Goal: Information Seeking & Learning: Check status

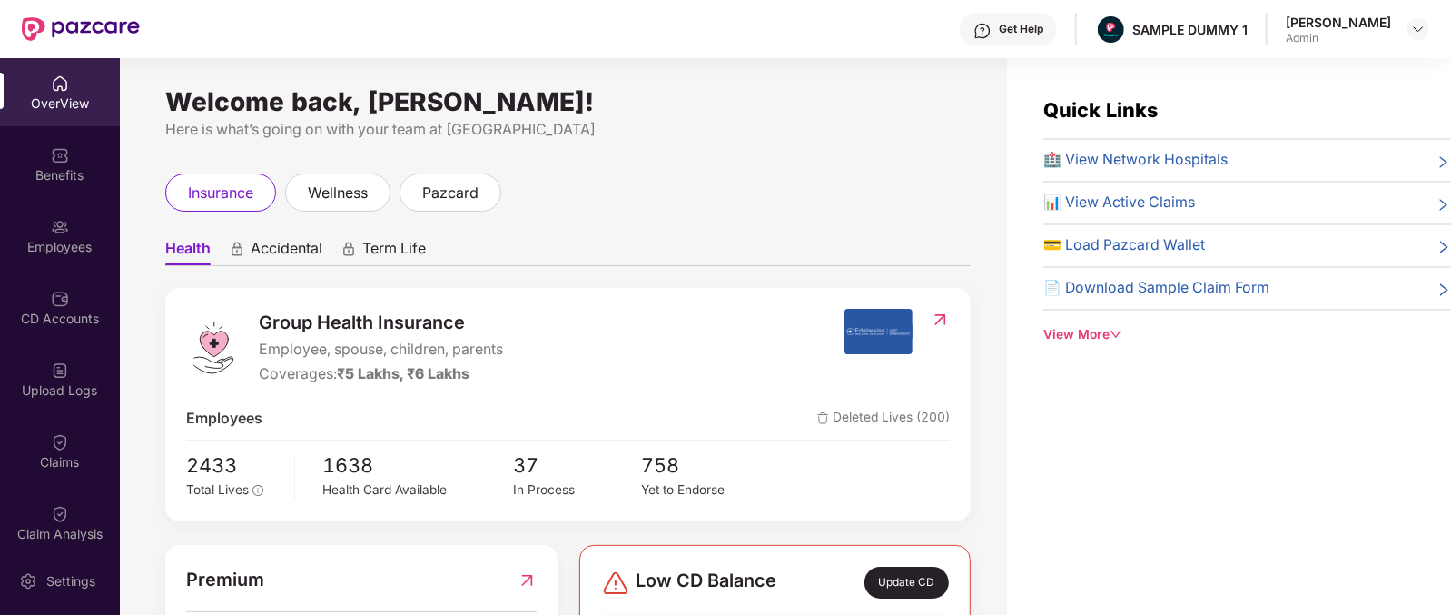
click at [179, 259] on span "Health" at bounding box center [187, 252] width 45 height 26
click at [269, 247] on span "Accidental" at bounding box center [287, 252] width 72 height 26
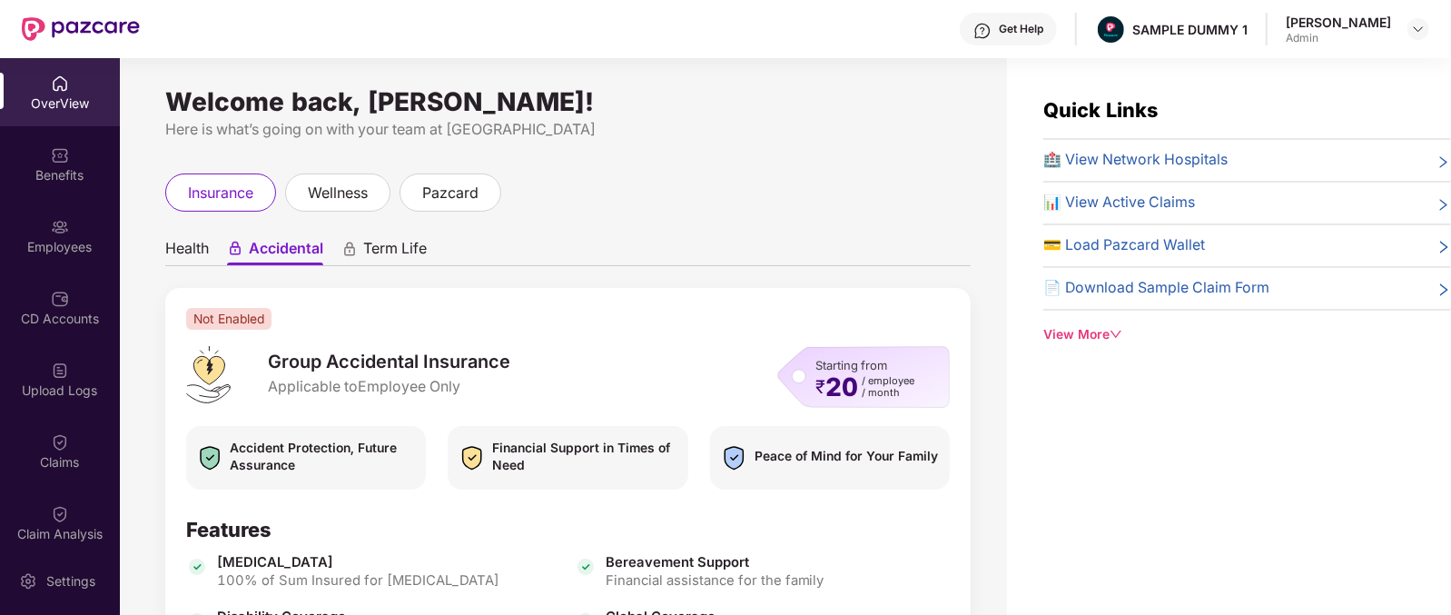
click at [409, 246] on span "Term Life" at bounding box center [395, 252] width 64 height 26
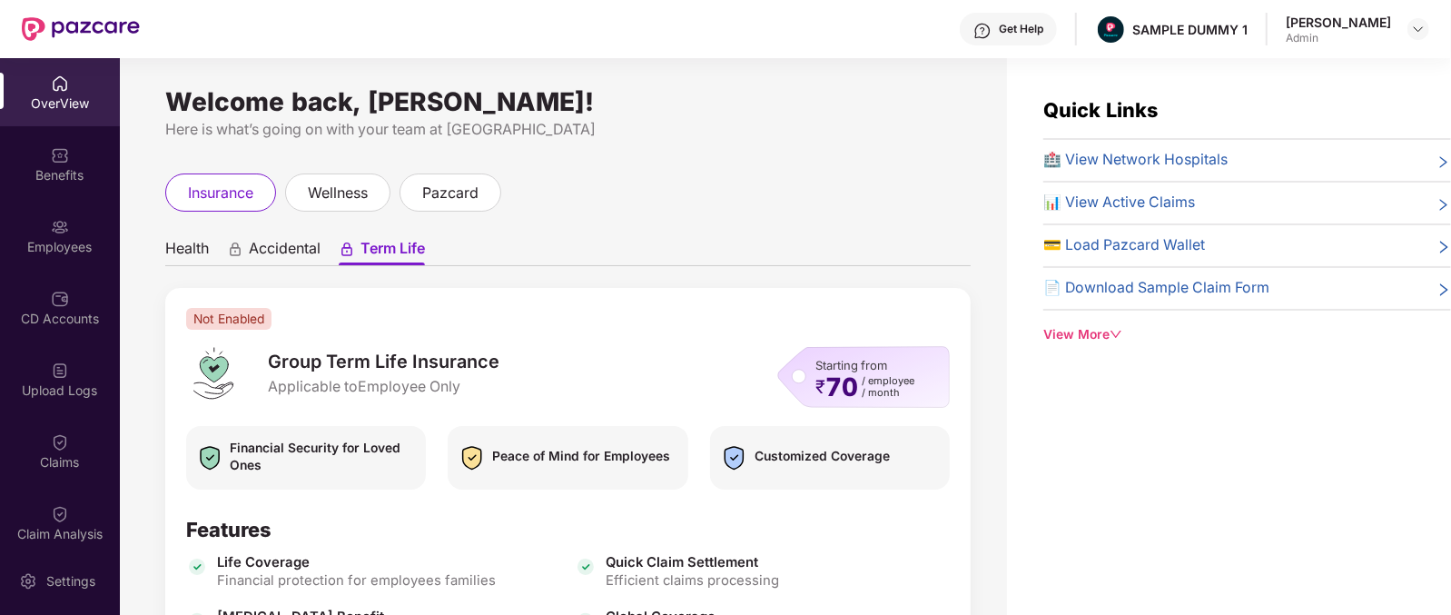
click at [173, 254] on span "Health" at bounding box center [187, 252] width 44 height 26
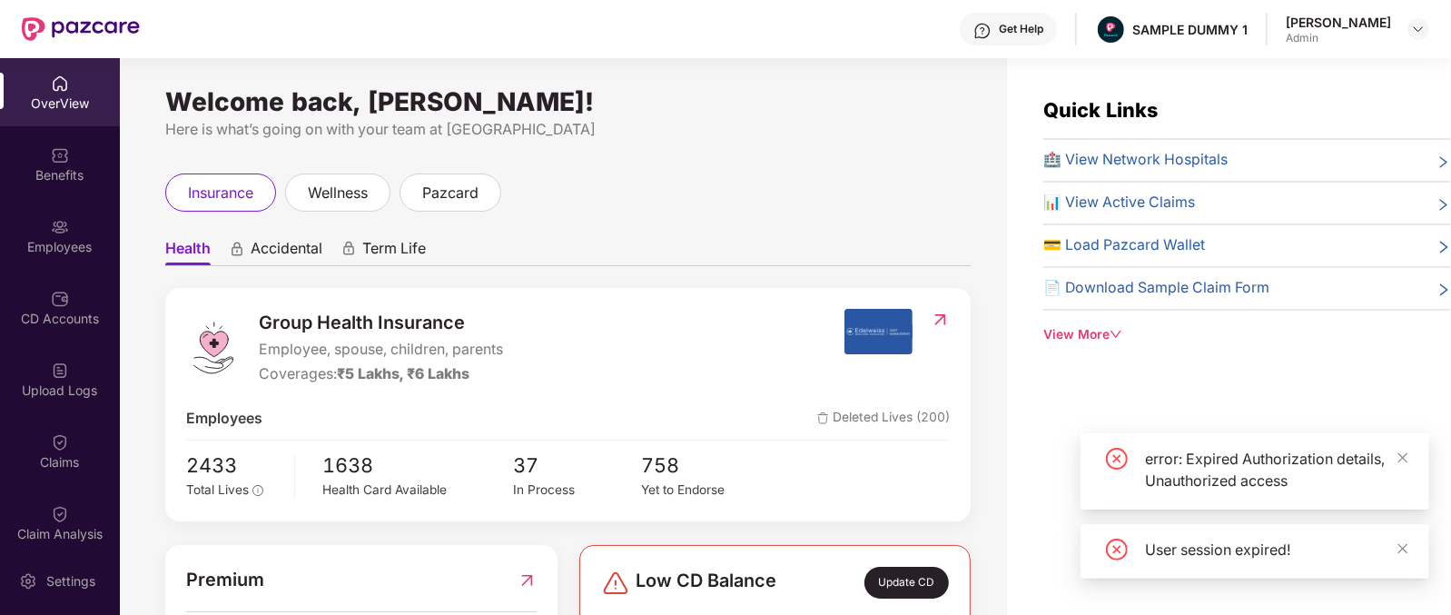
scroll to position [124, 0]
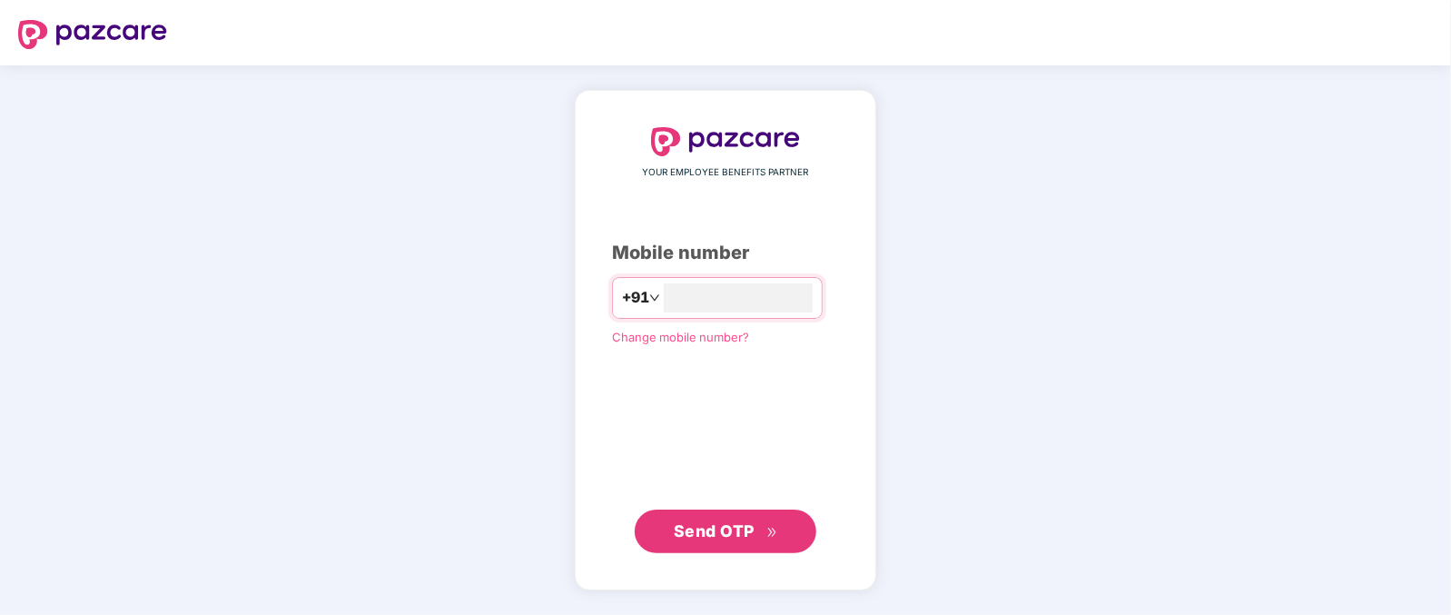
type input "**********"
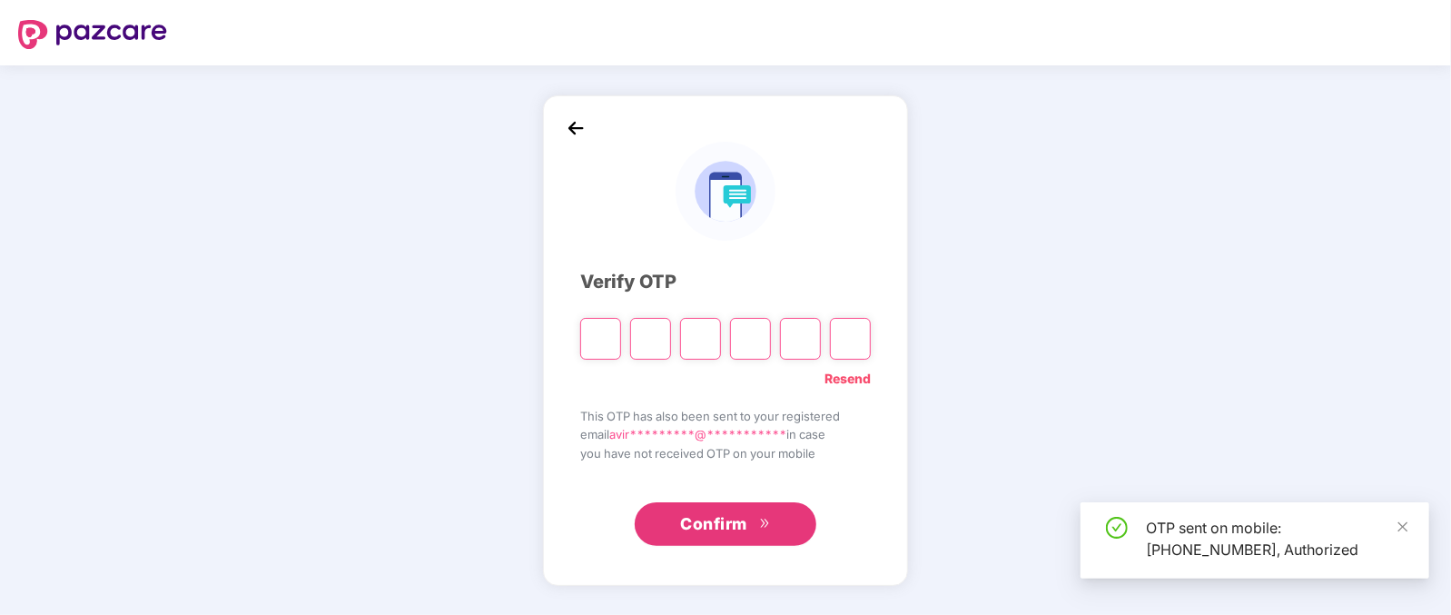
click at [602, 342] on input "Please enter verification code. Digit 1" at bounding box center [600, 339] width 41 height 42
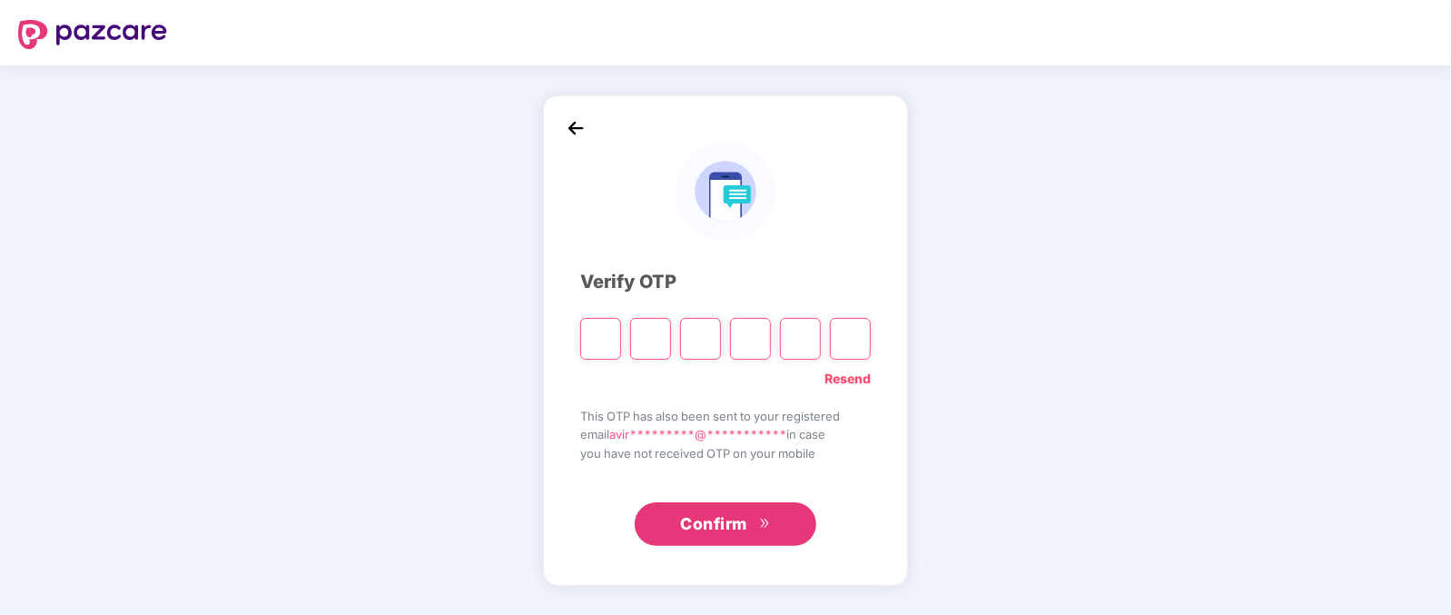
type input "*"
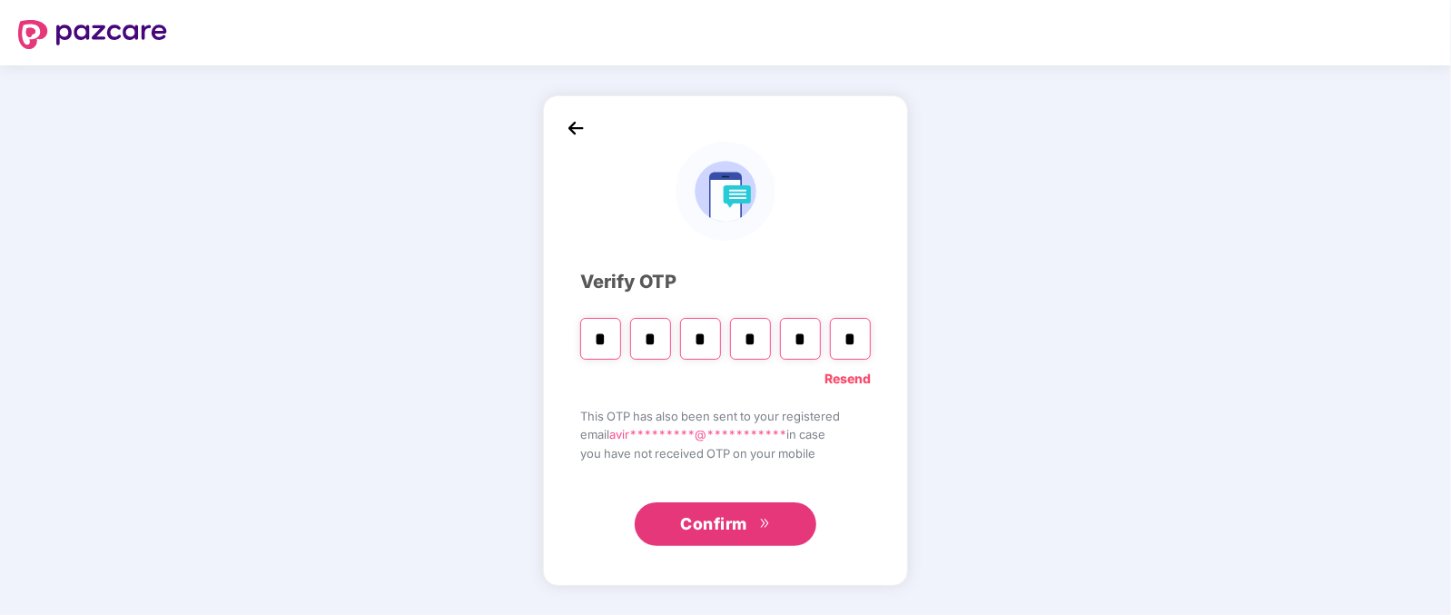
type input "*"
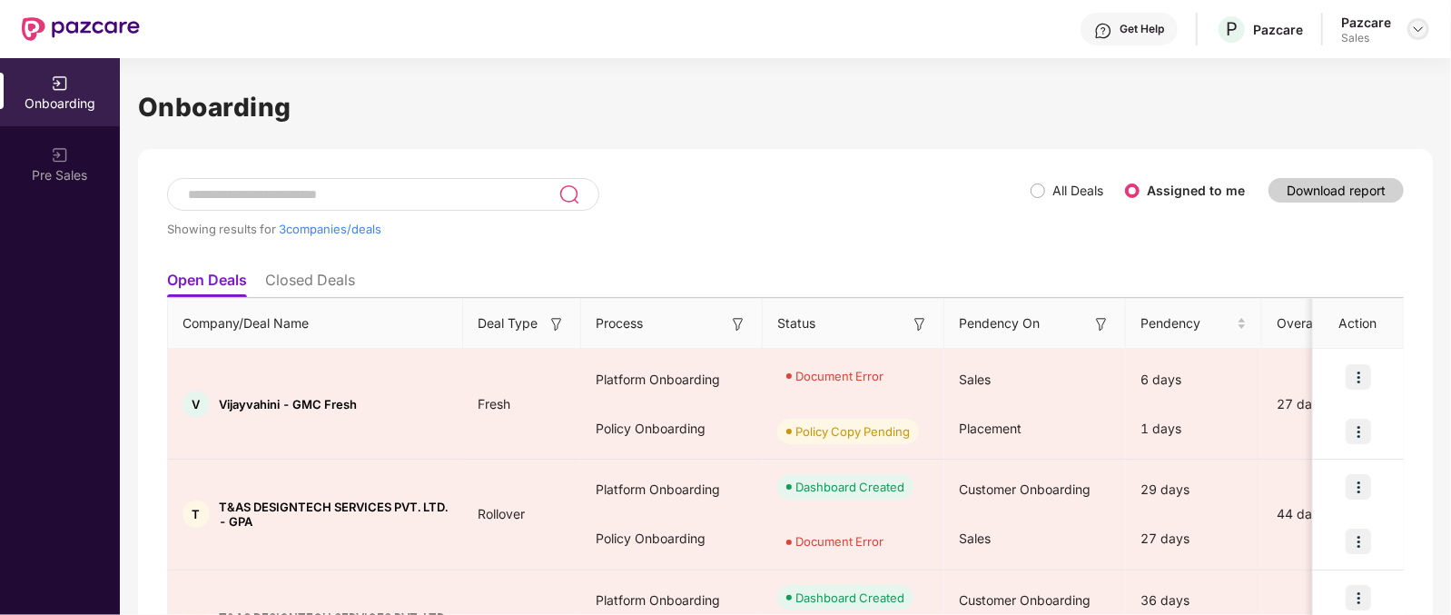
click at [1422, 20] on div at bounding box center [1419, 29] width 22 height 22
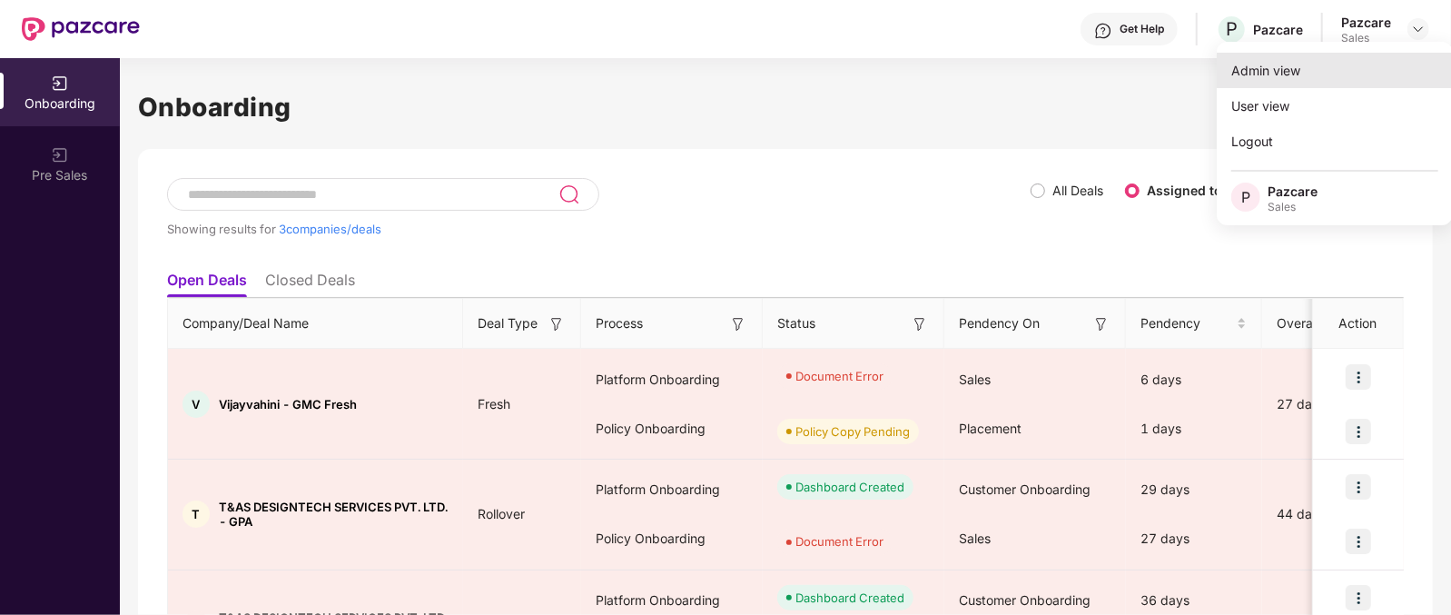
click at [1280, 64] on div "Admin view" at bounding box center [1335, 70] width 236 height 35
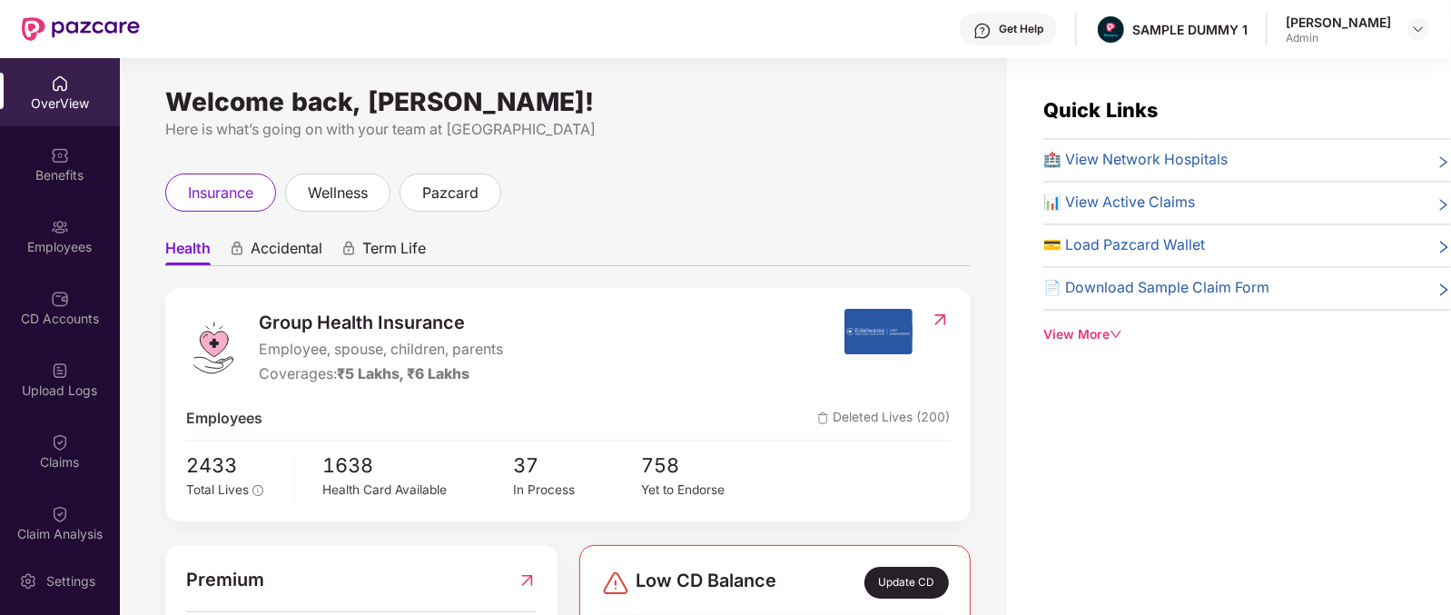
click at [336, 328] on span "Group Health Insurance" at bounding box center [381, 323] width 244 height 28
click at [302, 382] on div "Coverages: ₹5 Lakhs, ₹6 Lakhs" at bounding box center [381, 374] width 244 height 23
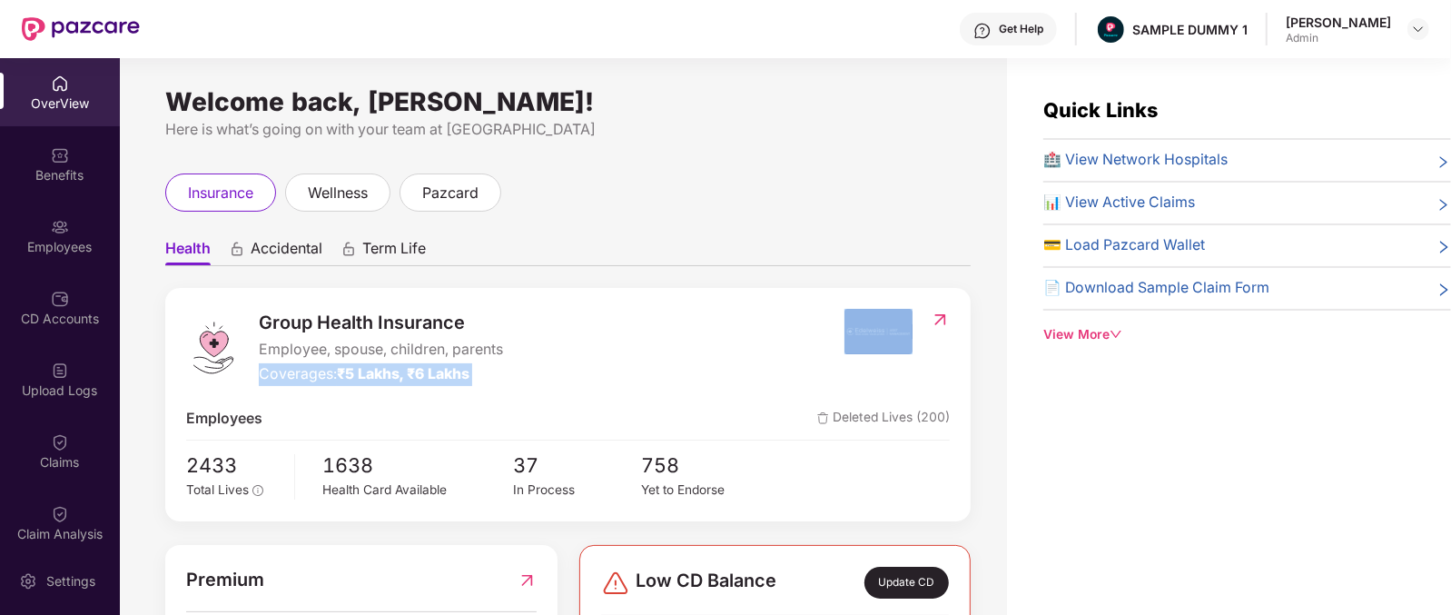
click at [302, 382] on div "Coverages: ₹5 Lakhs, ₹6 Lakhs" at bounding box center [381, 374] width 244 height 23
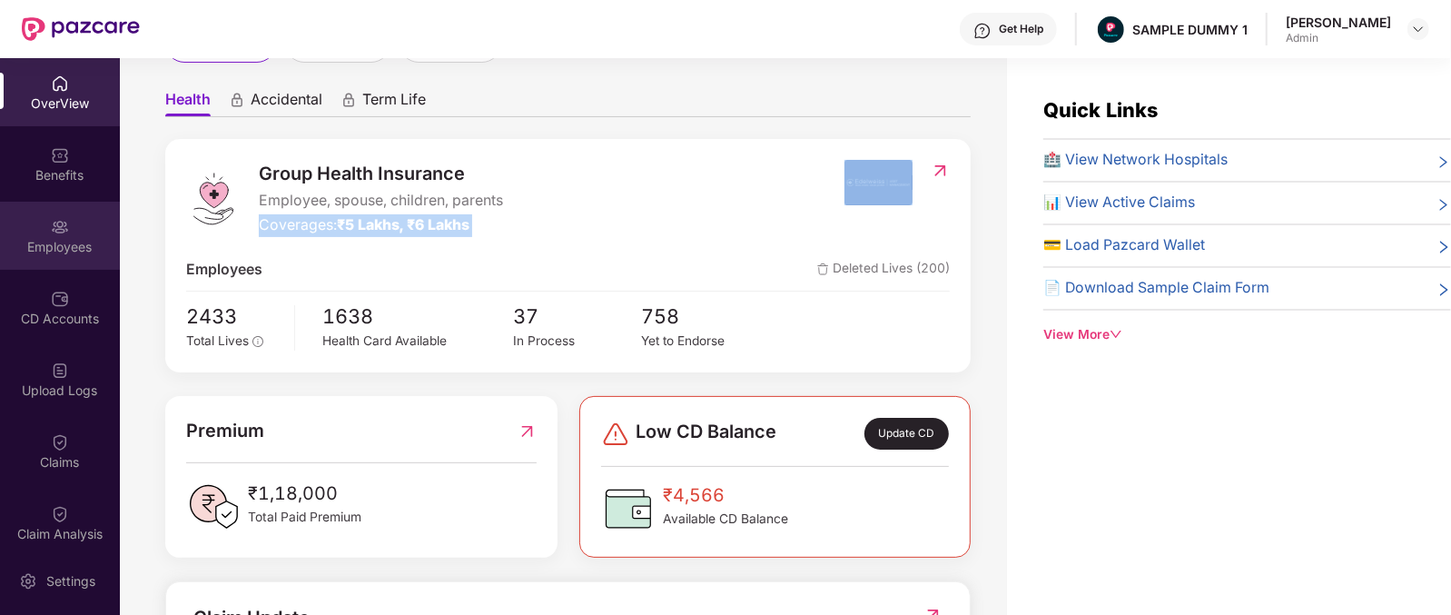
click at [55, 226] on img at bounding box center [60, 227] width 18 height 18
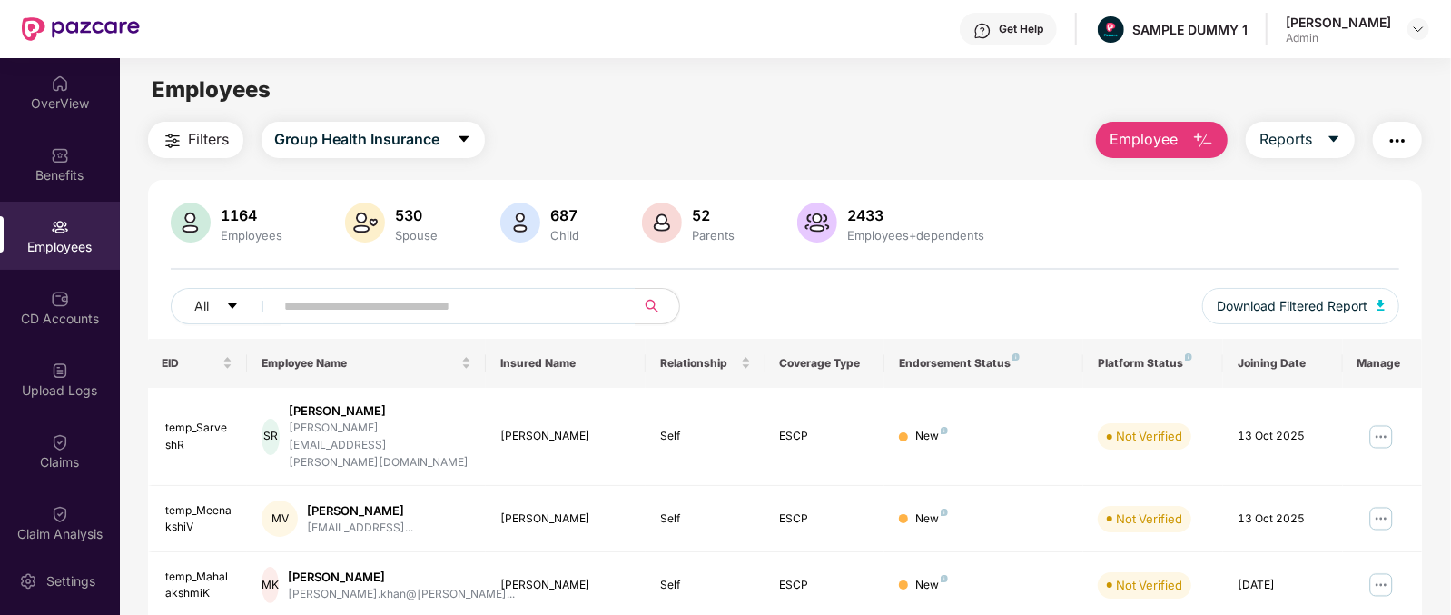
click at [1157, 149] on span "Employee" at bounding box center [1144, 139] width 68 height 23
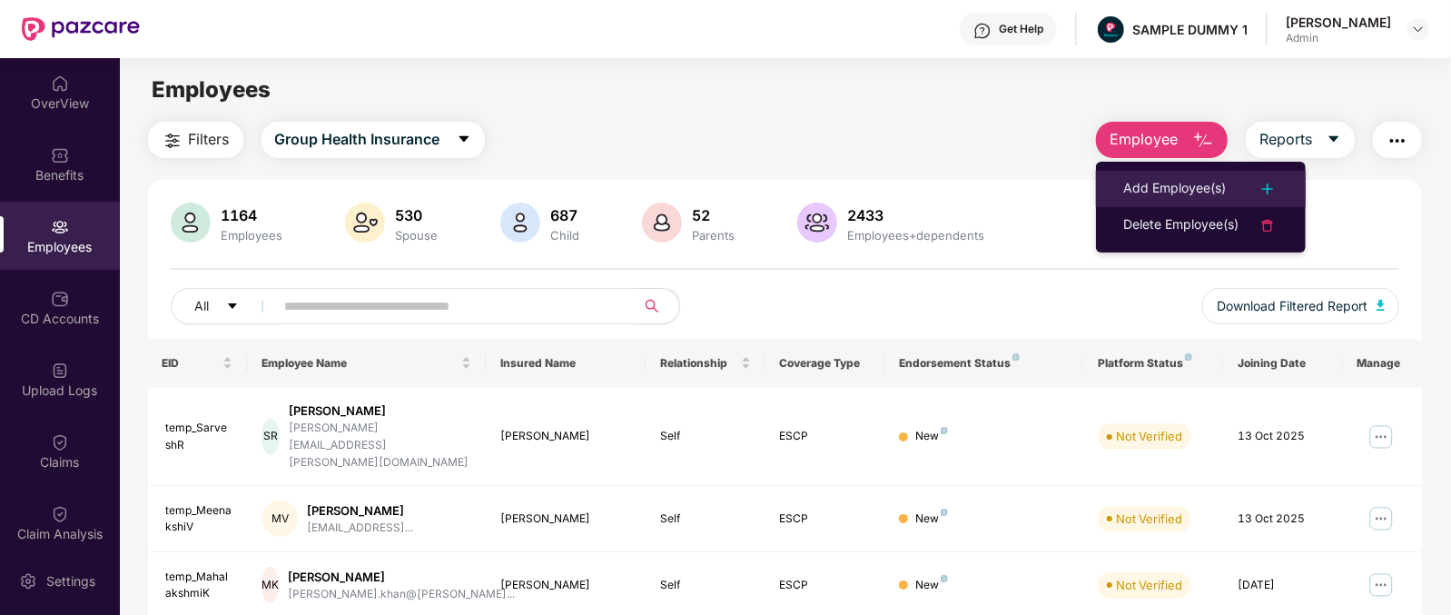
click at [1159, 178] on div "Add Employee(s)" at bounding box center [1174, 189] width 103 height 22
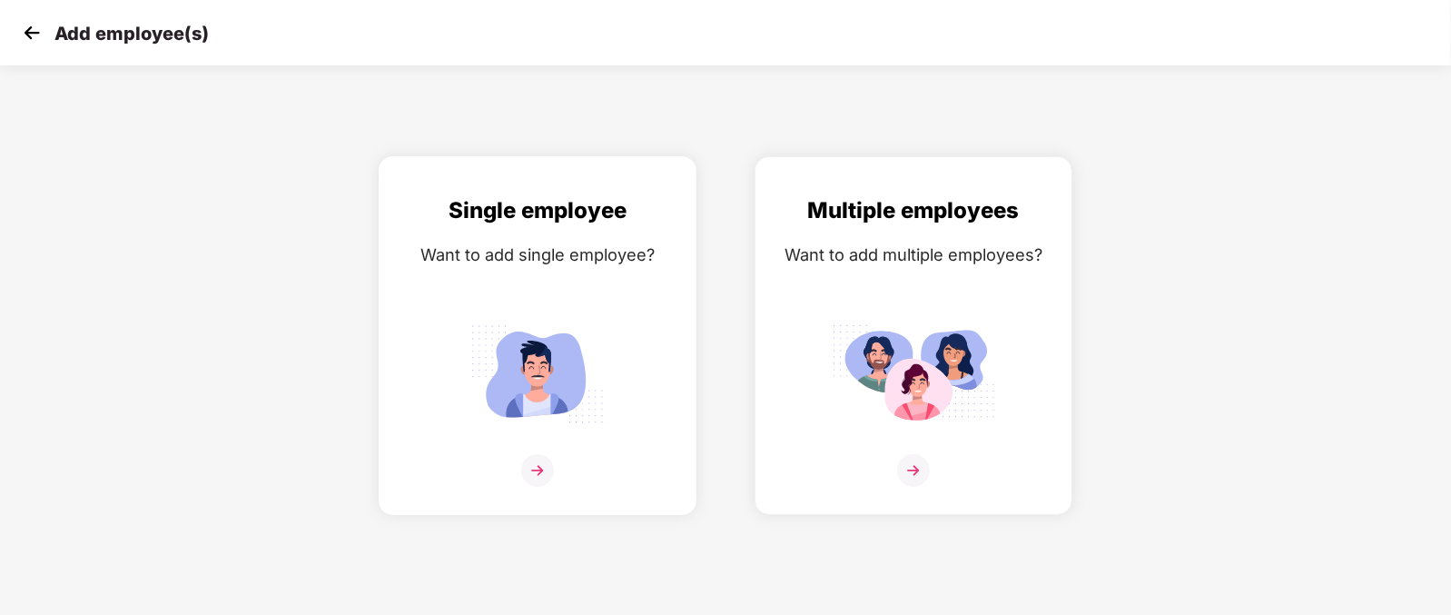
click at [425, 356] on div "Single employee Want to add single employee?" at bounding box center [538, 351] width 280 height 316
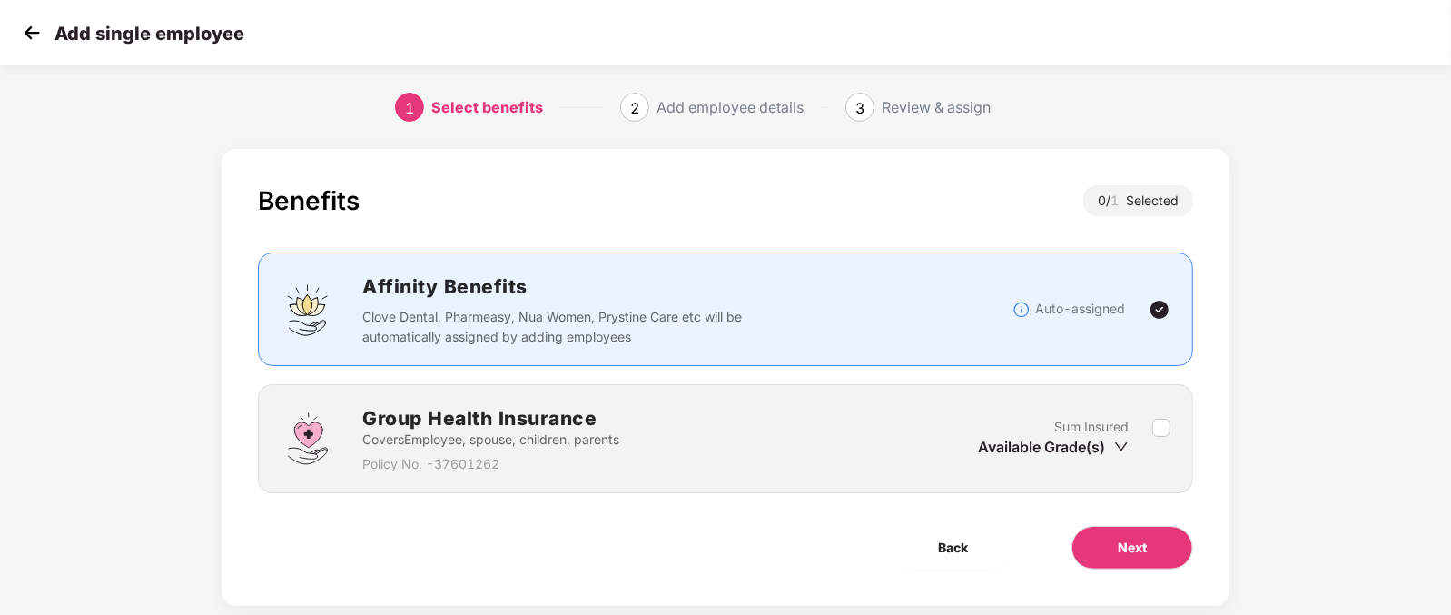
scroll to position [36, 0]
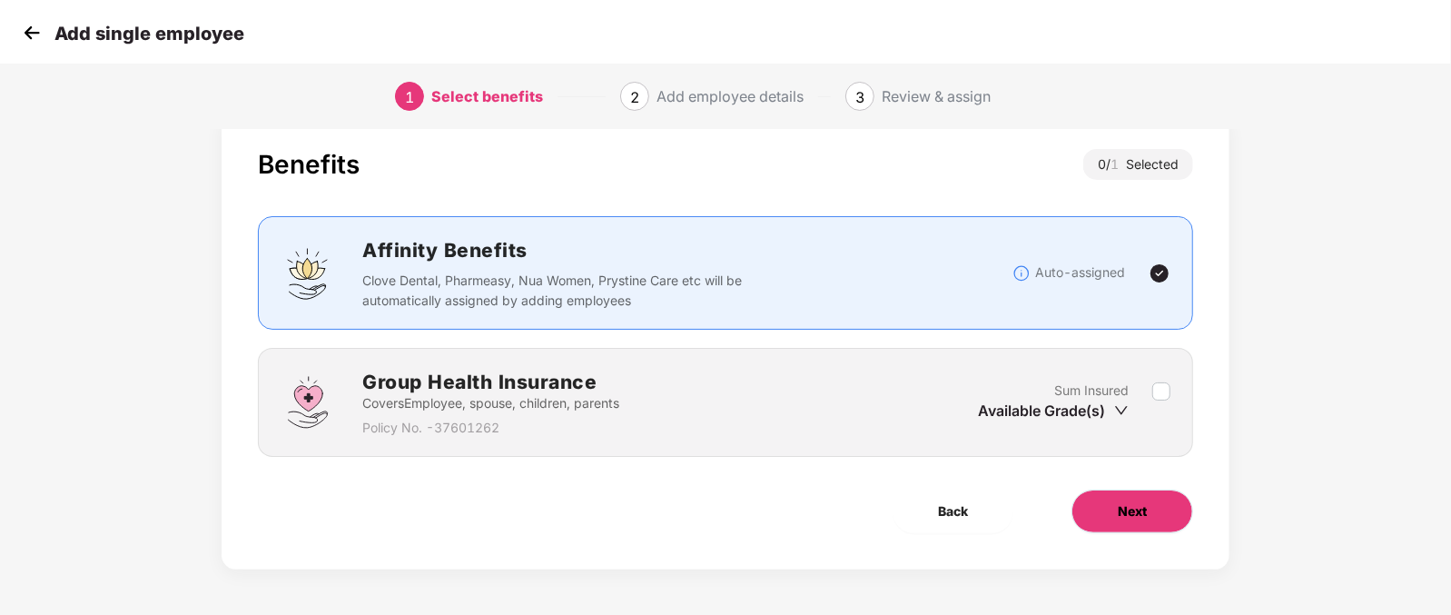
click at [1137, 503] on span "Next" at bounding box center [1132, 511] width 29 height 20
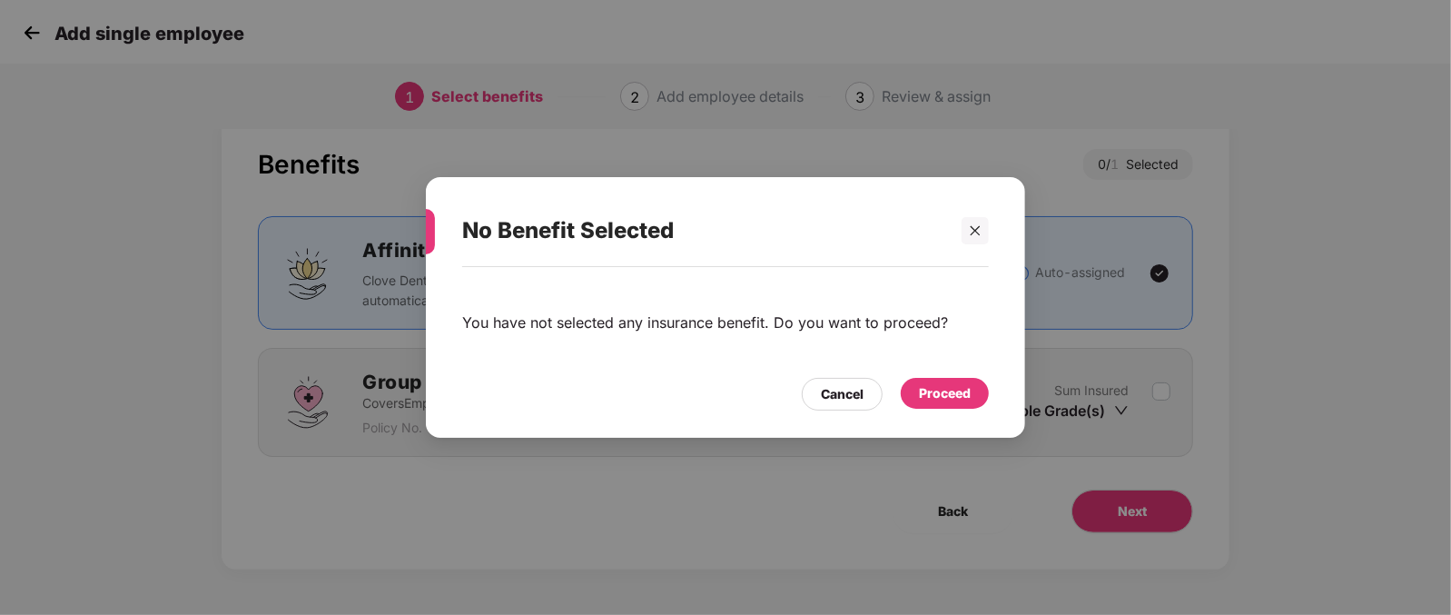
click at [954, 383] on div "Proceed" at bounding box center [945, 393] width 52 height 20
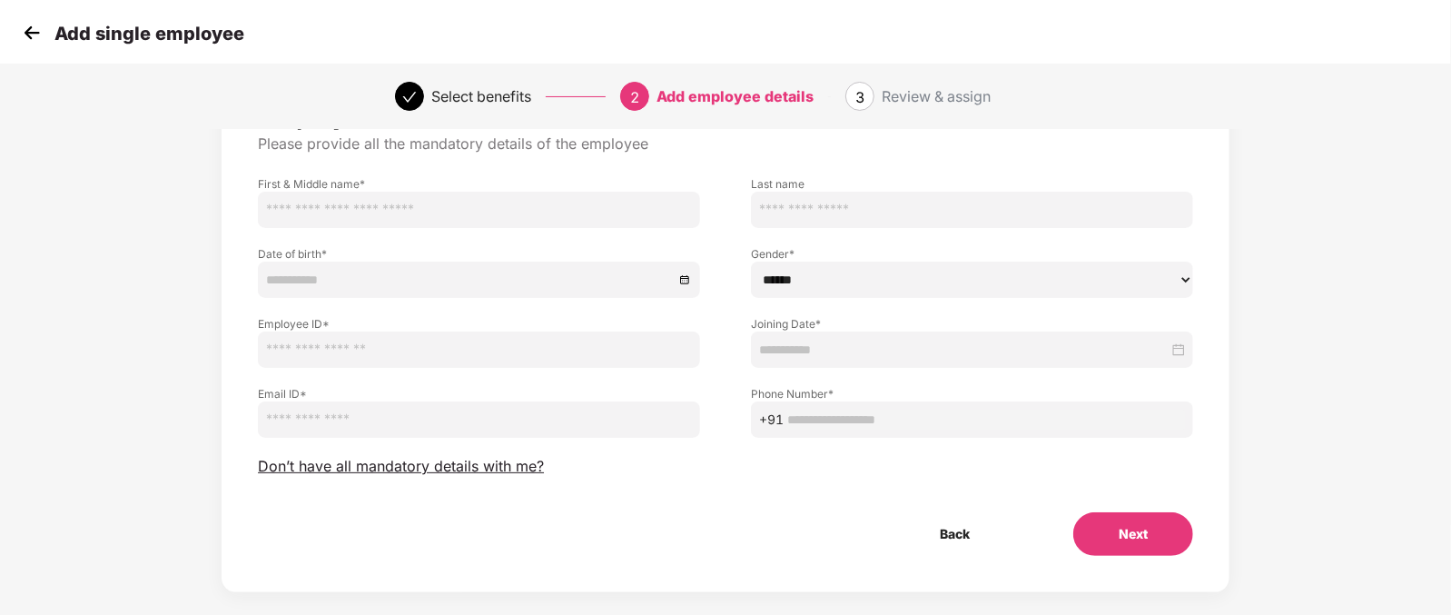
scroll to position [93, 0]
click at [468, 474] on div "Employee Details Please provide all the mandatory details of the employee First…" at bounding box center [725, 325] width 935 height 456
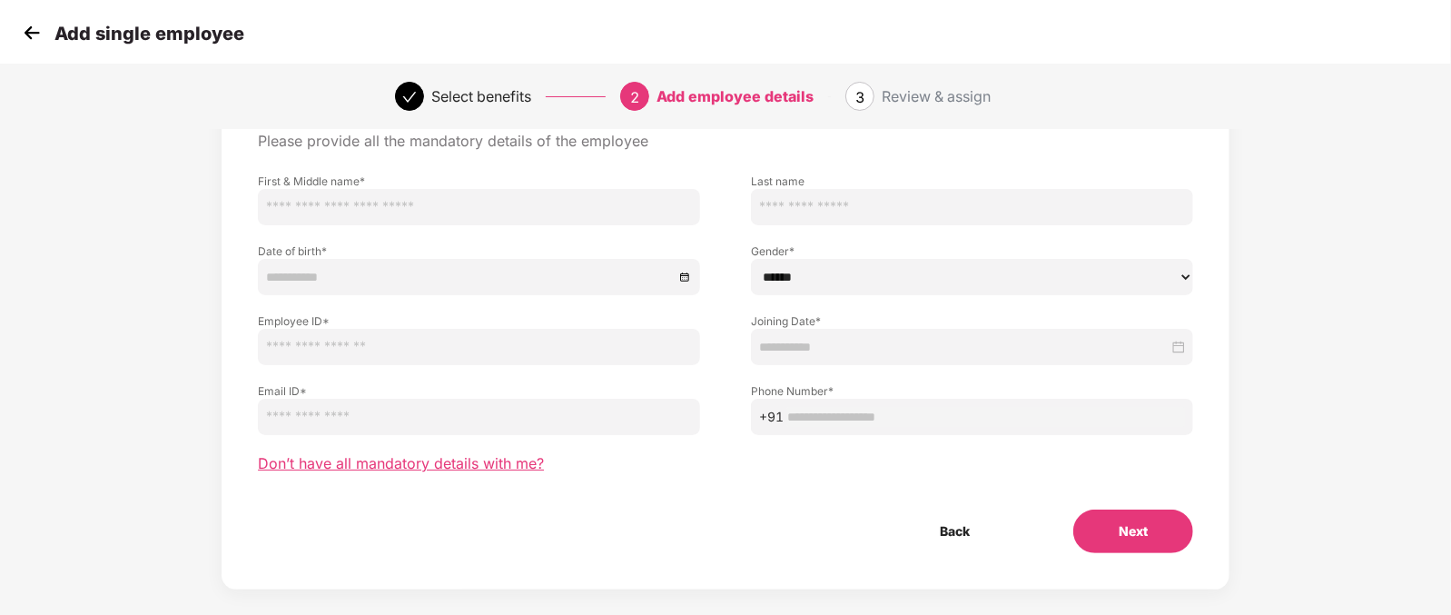
click at [474, 470] on span "Don’t have all mandatory details with me?" at bounding box center [401, 463] width 286 height 19
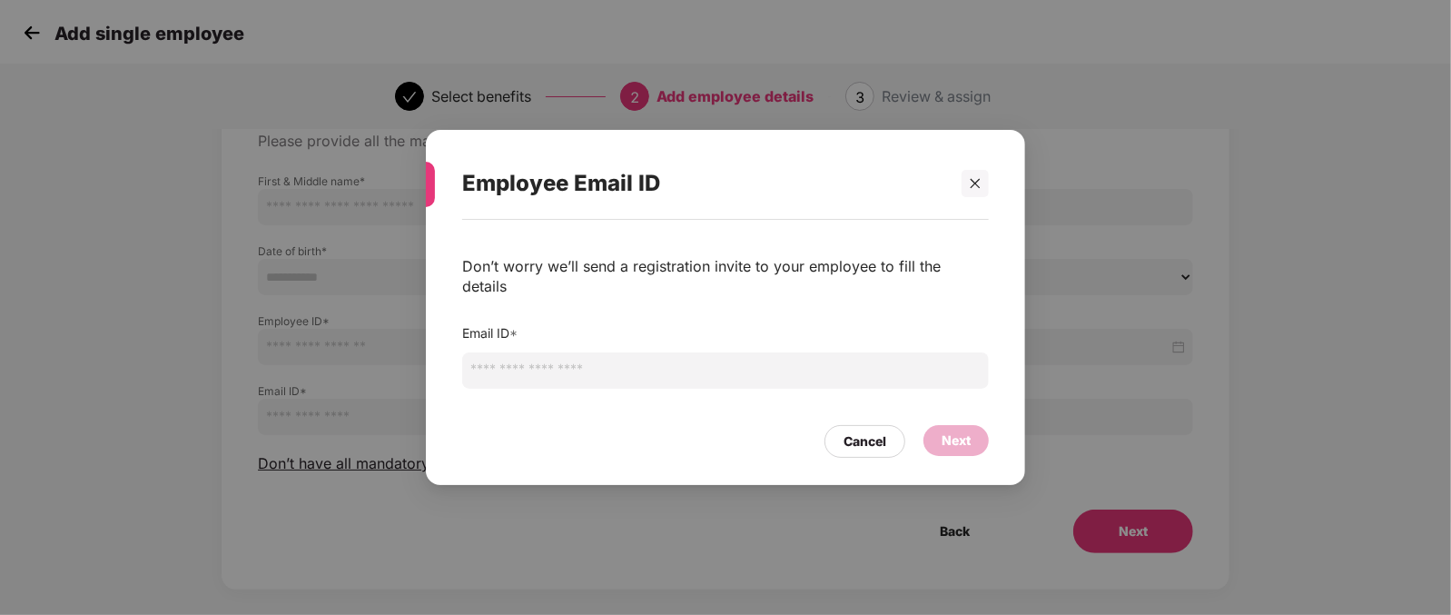
click at [521, 360] on input "email" at bounding box center [725, 370] width 527 height 36
click at [854, 436] on div "Cancel" at bounding box center [865, 441] width 43 height 20
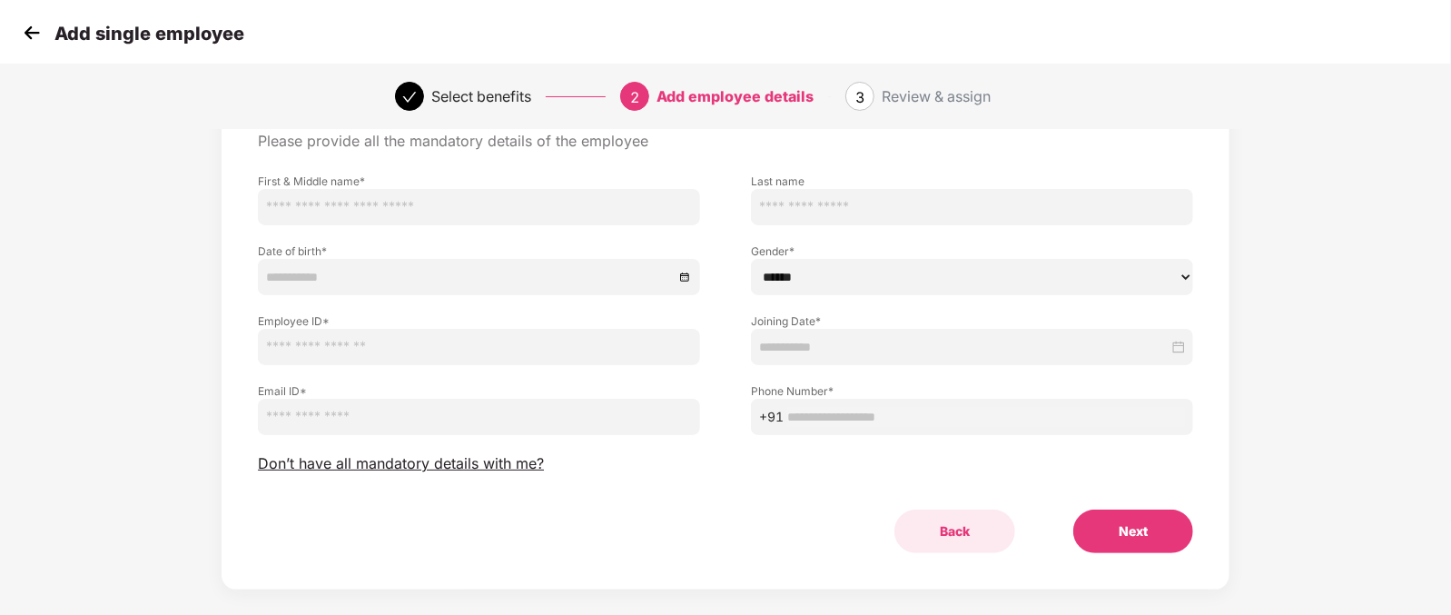
click at [969, 528] on button "Back" at bounding box center [954, 531] width 121 height 44
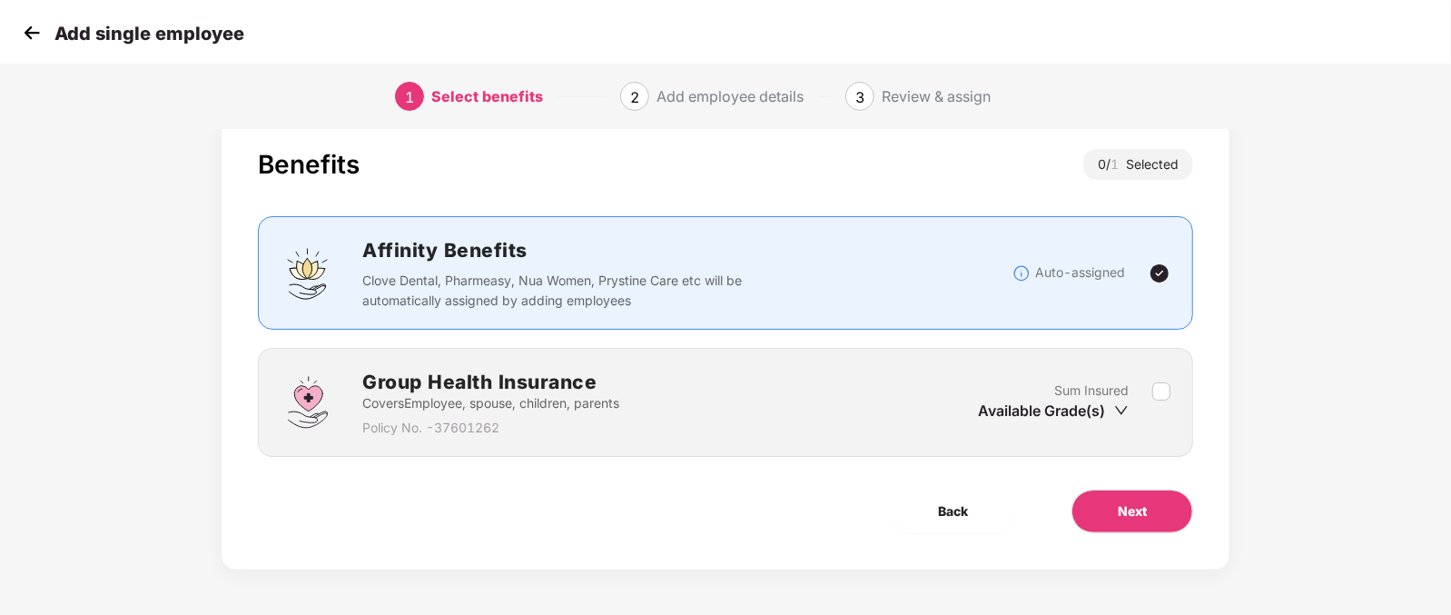
scroll to position [36, 0]
click at [934, 506] on button "Back" at bounding box center [953, 511] width 121 height 44
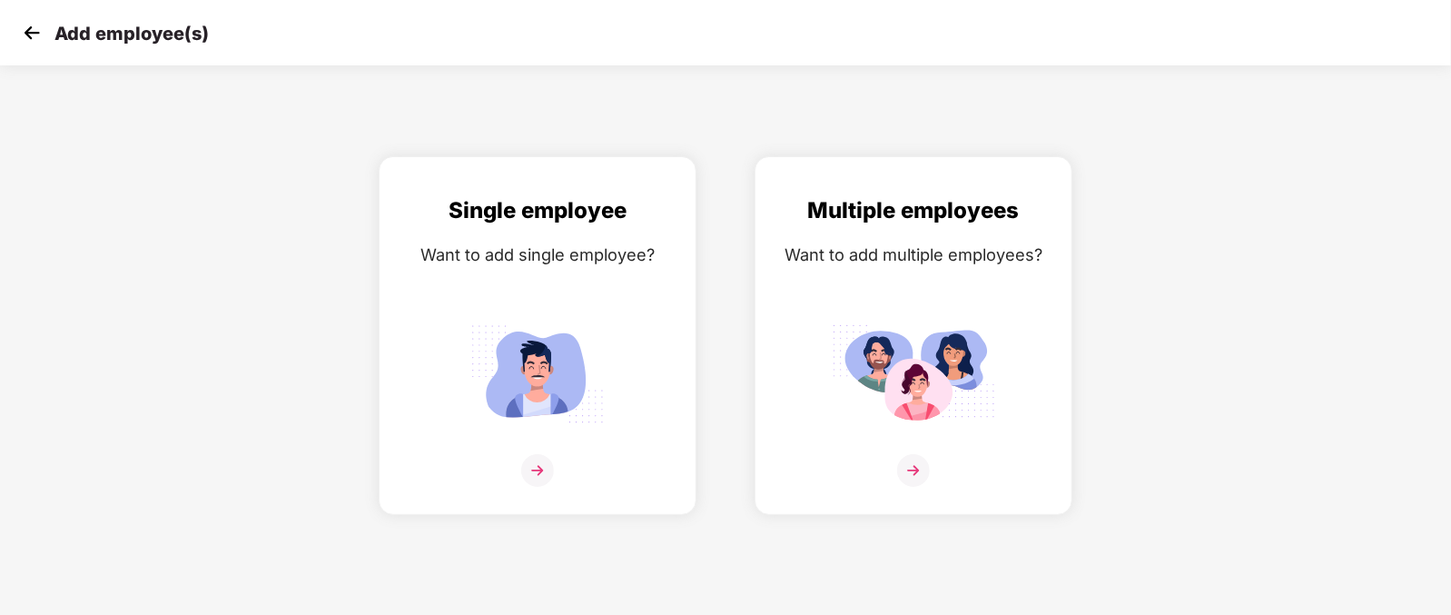
click at [32, 26] on img at bounding box center [31, 32] width 27 height 27
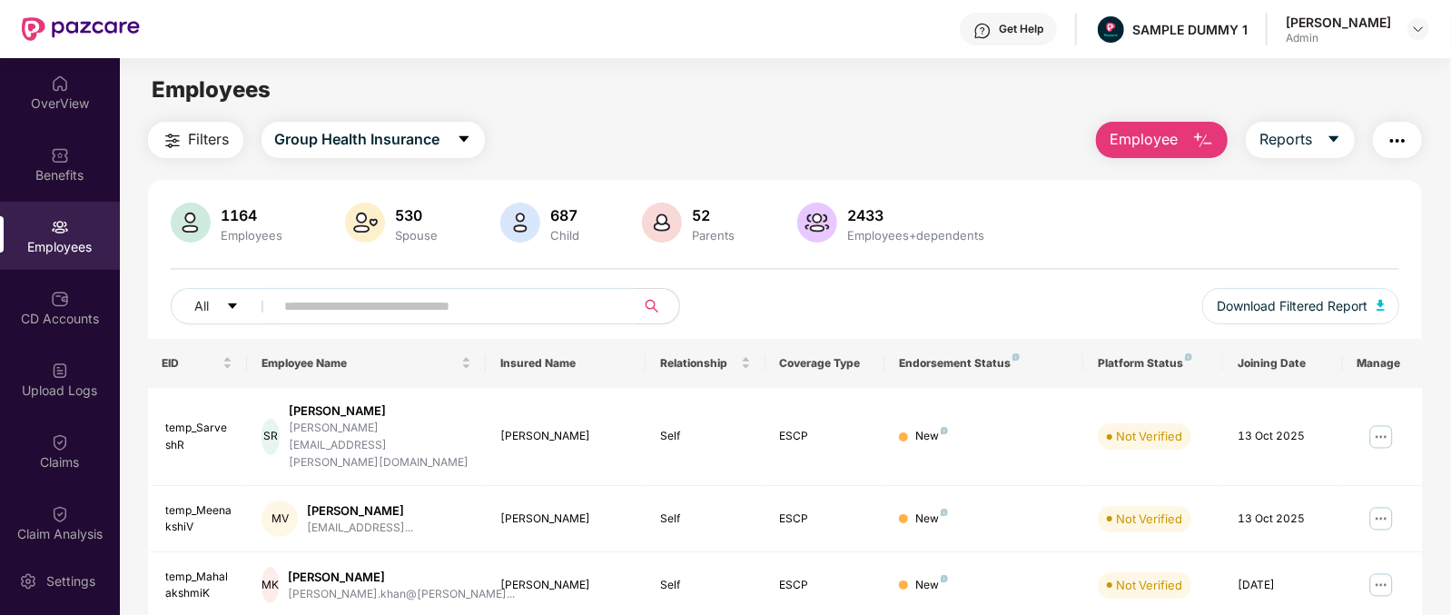
click at [1179, 126] on button "Employee" at bounding box center [1162, 140] width 132 height 36
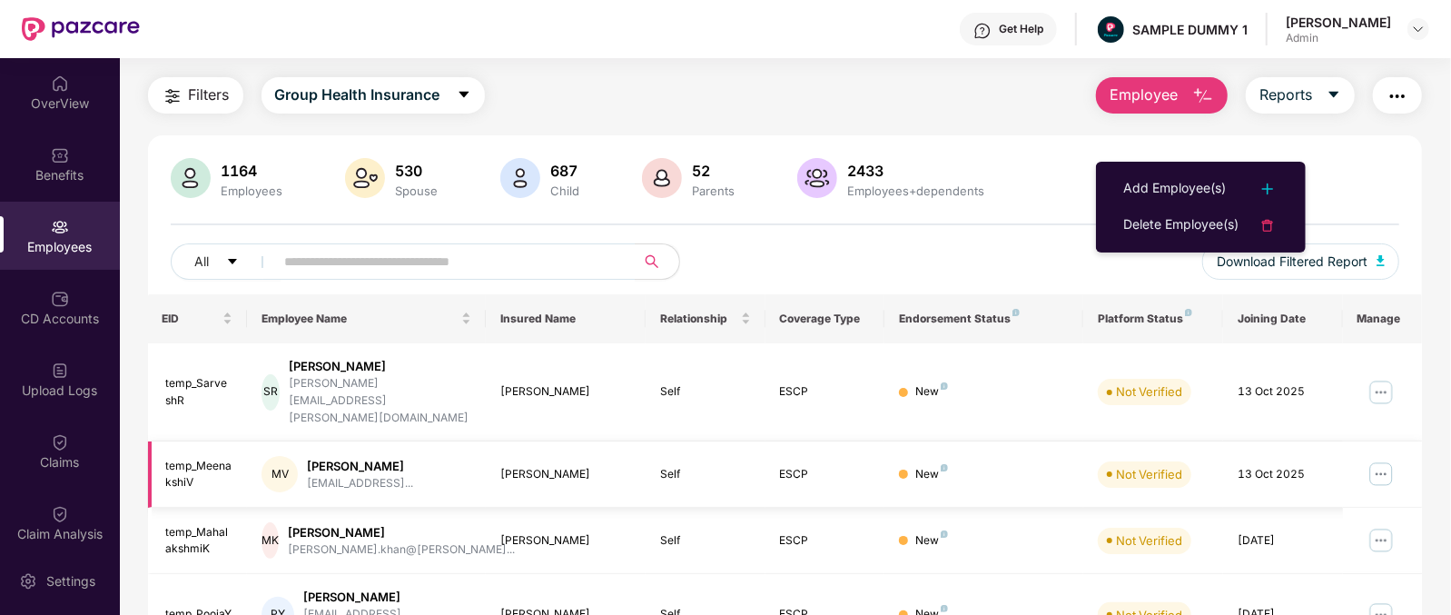
scroll to position [43, 0]
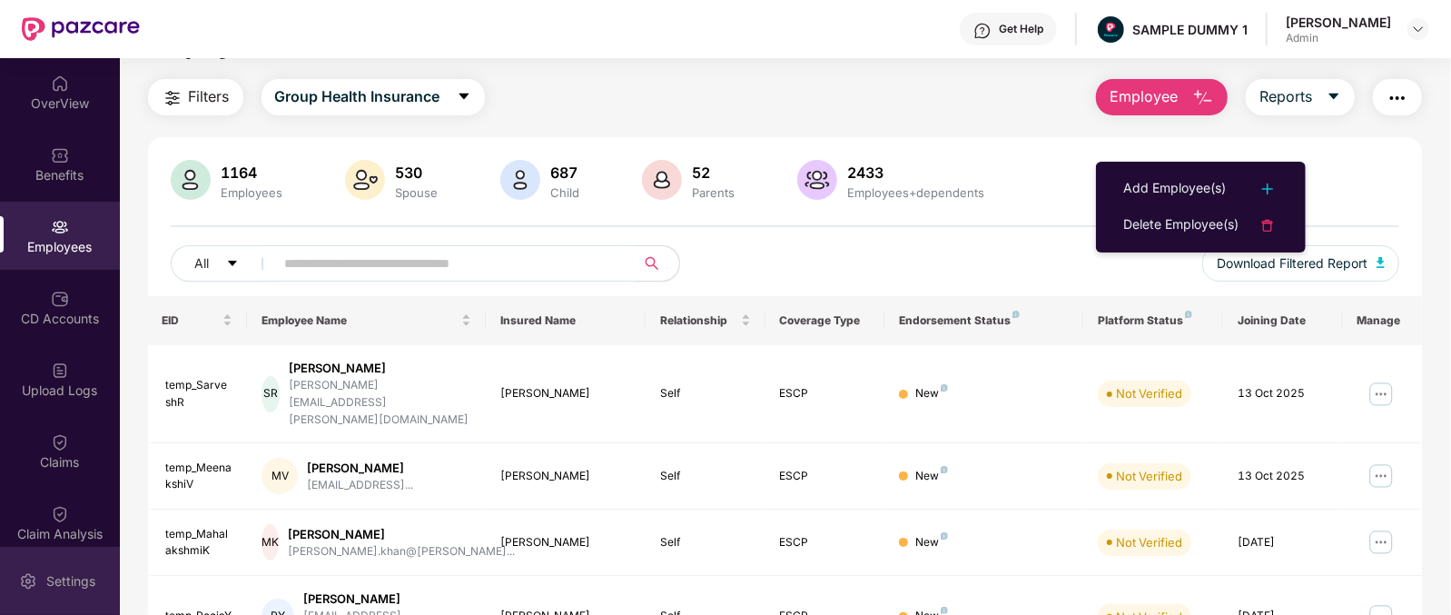
click at [70, 572] on div "Settings" at bounding box center [71, 581] width 60 height 18
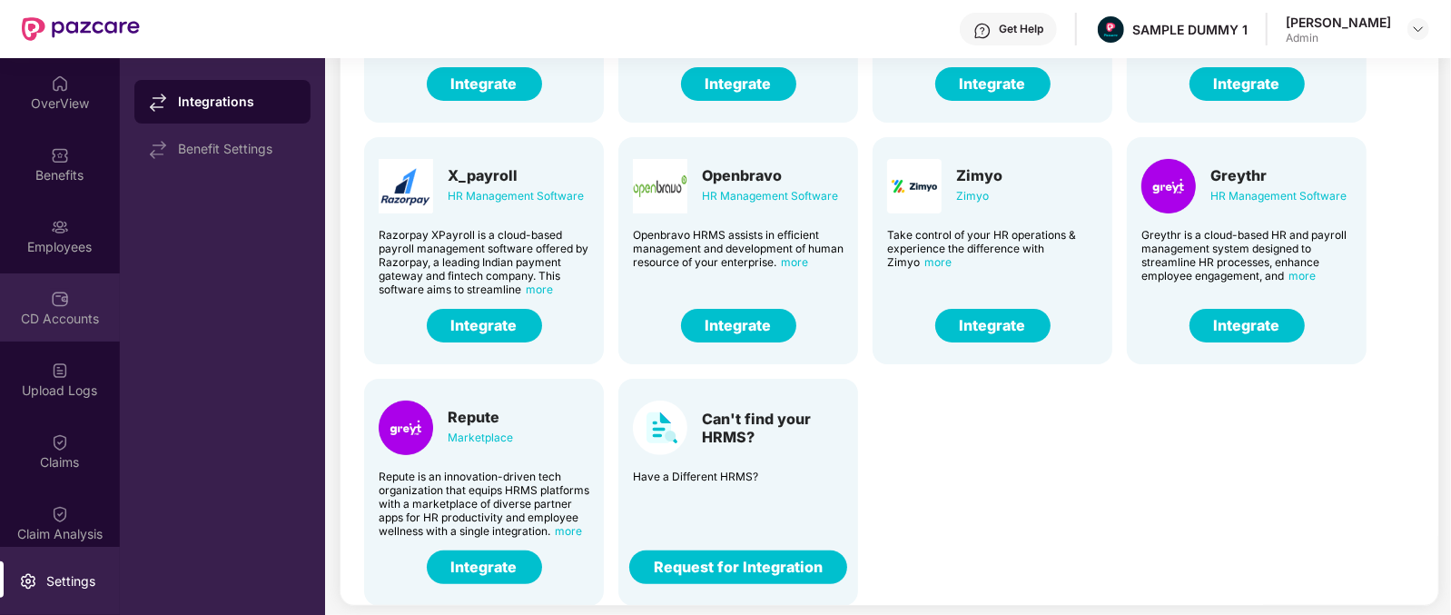
scroll to position [23, 0]
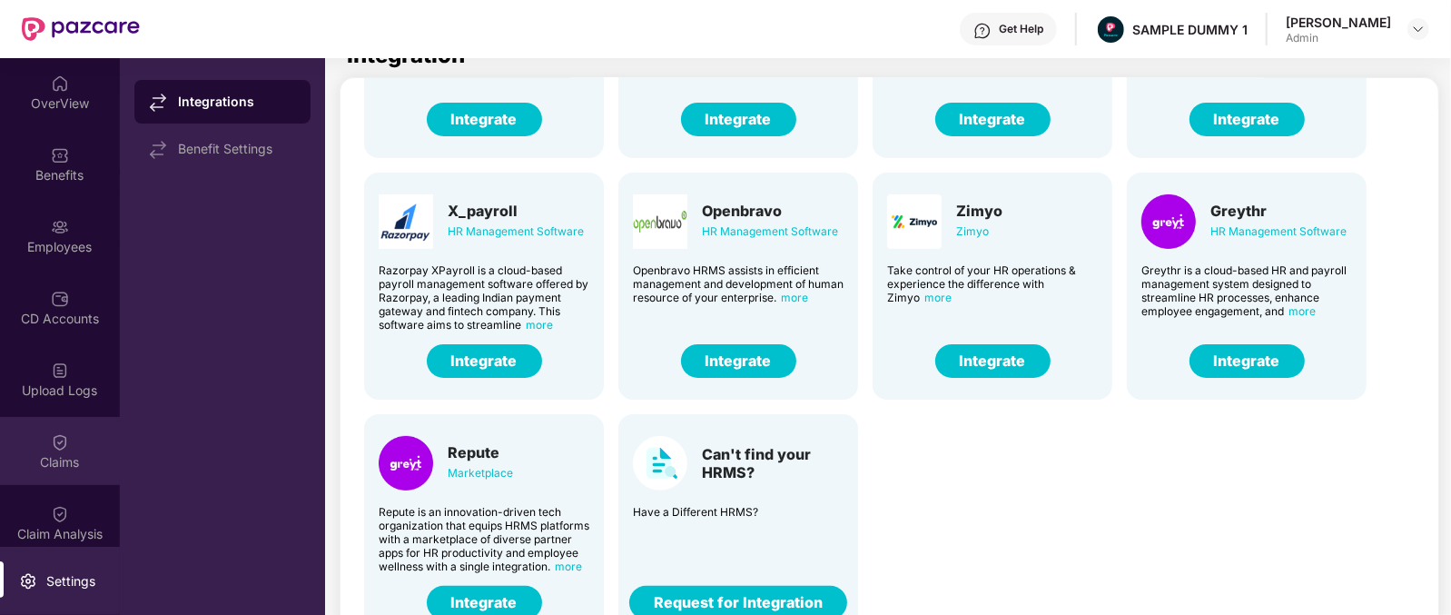
click at [57, 456] on div "Claims" at bounding box center [60, 462] width 120 height 18
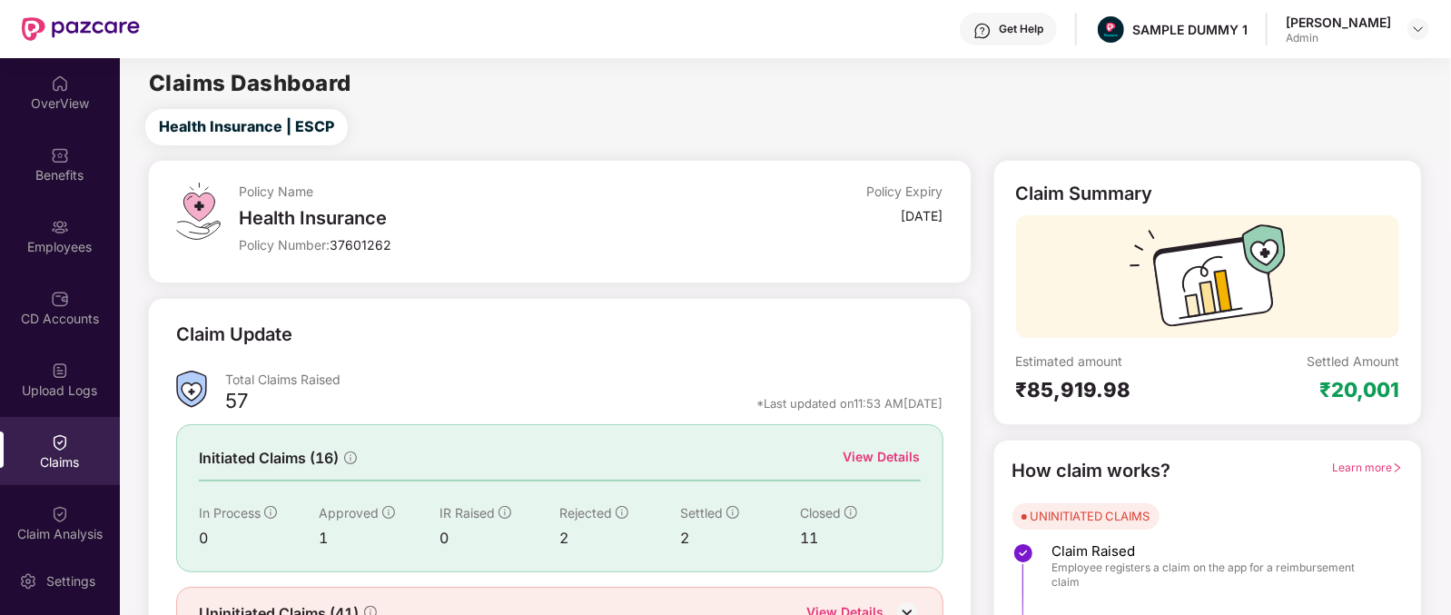
scroll to position [95, 0]
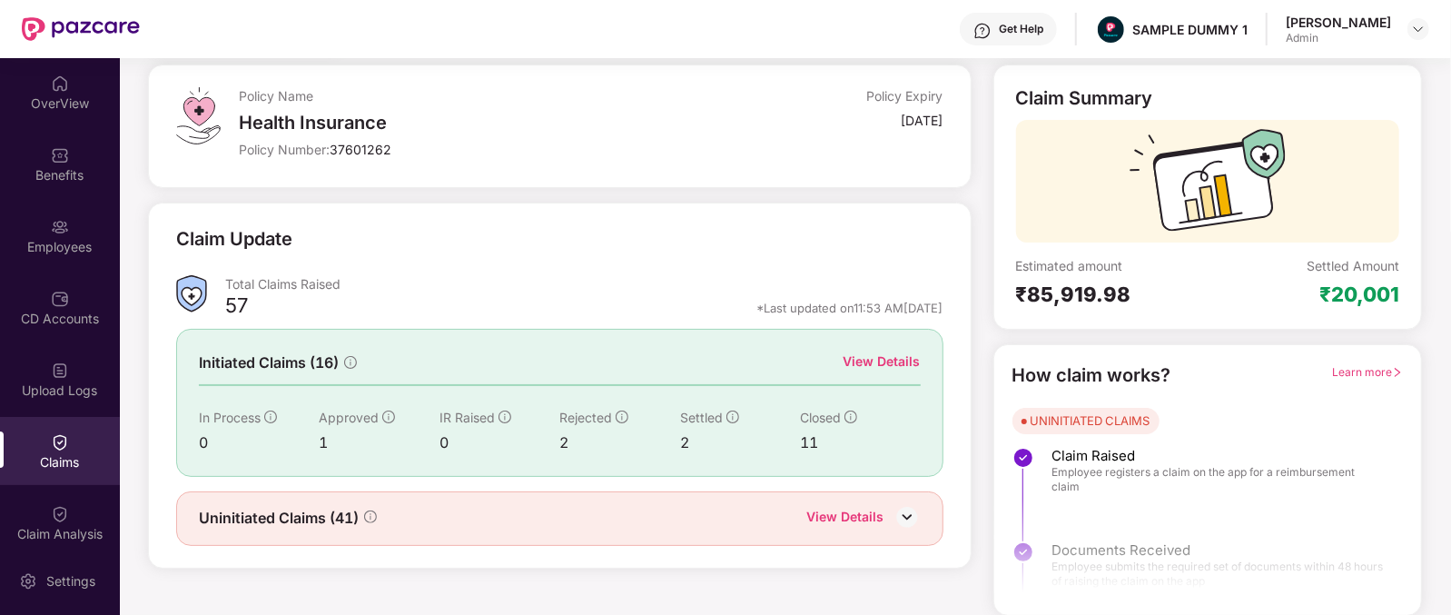
click at [875, 369] on div "View Details" at bounding box center [882, 361] width 77 height 20
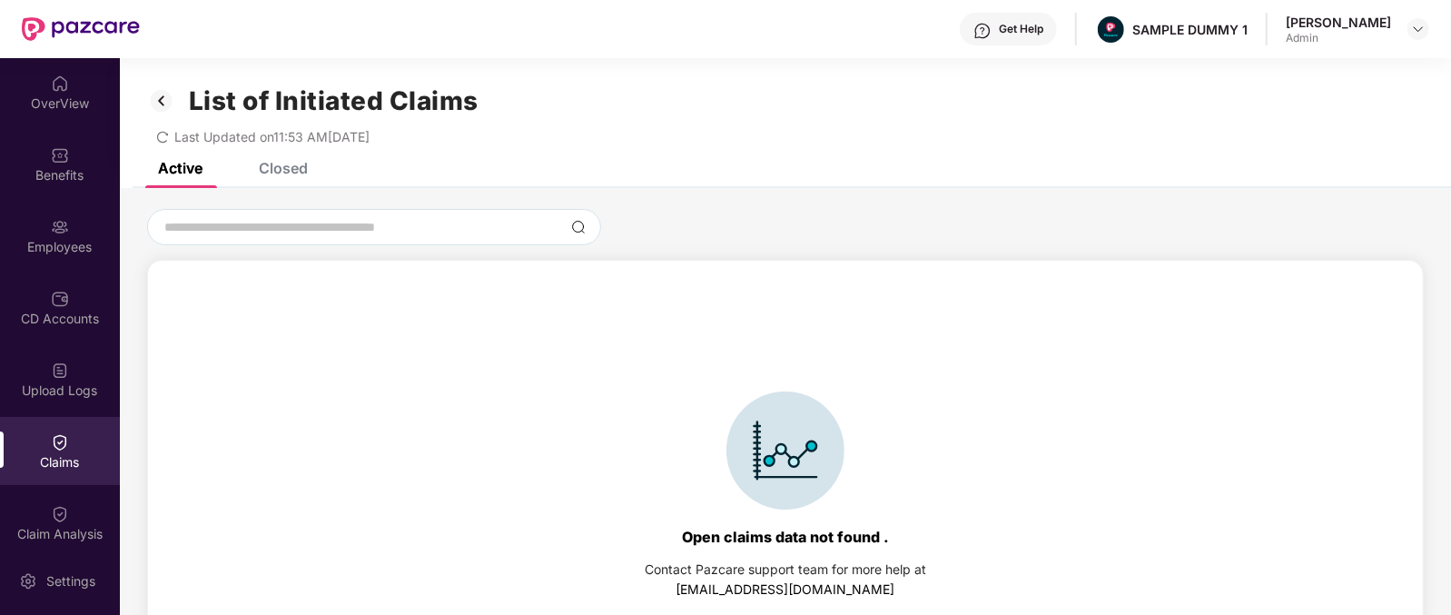
scroll to position [33, 0]
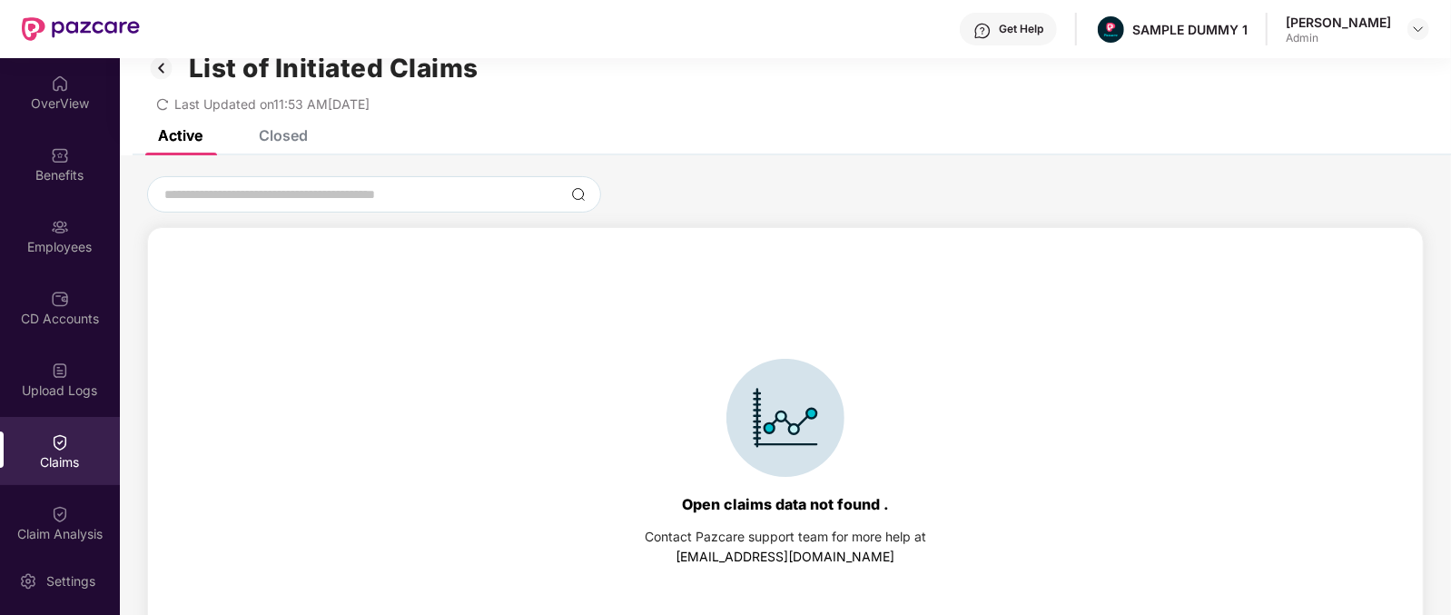
click at [291, 126] on div "List of Initiated Claims Last Updated on 11:53 AM[DATE]" at bounding box center [785, 77] width 1331 height 104
click at [289, 132] on div "Closed" at bounding box center [283, 135] width 49 height 18
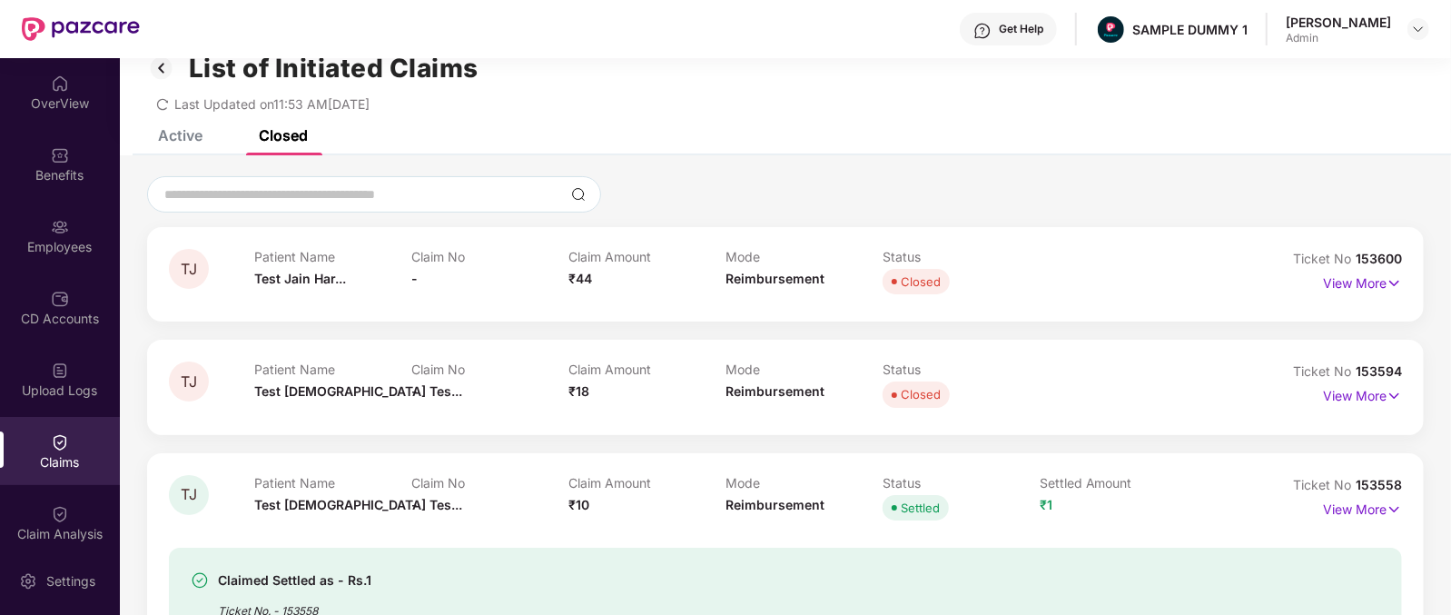
scroll to position [72, 0]
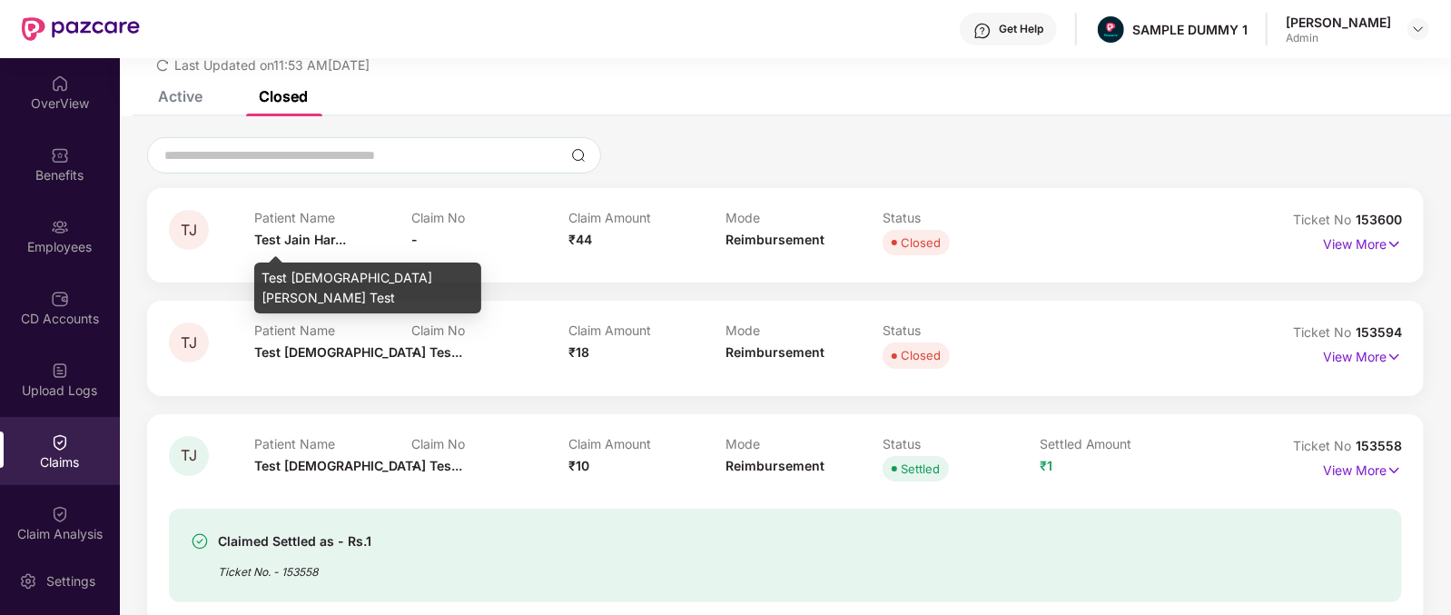
click at [262, 243] on span "Test Jain Har..." at bounding box center [300, 239] width 92 height 15
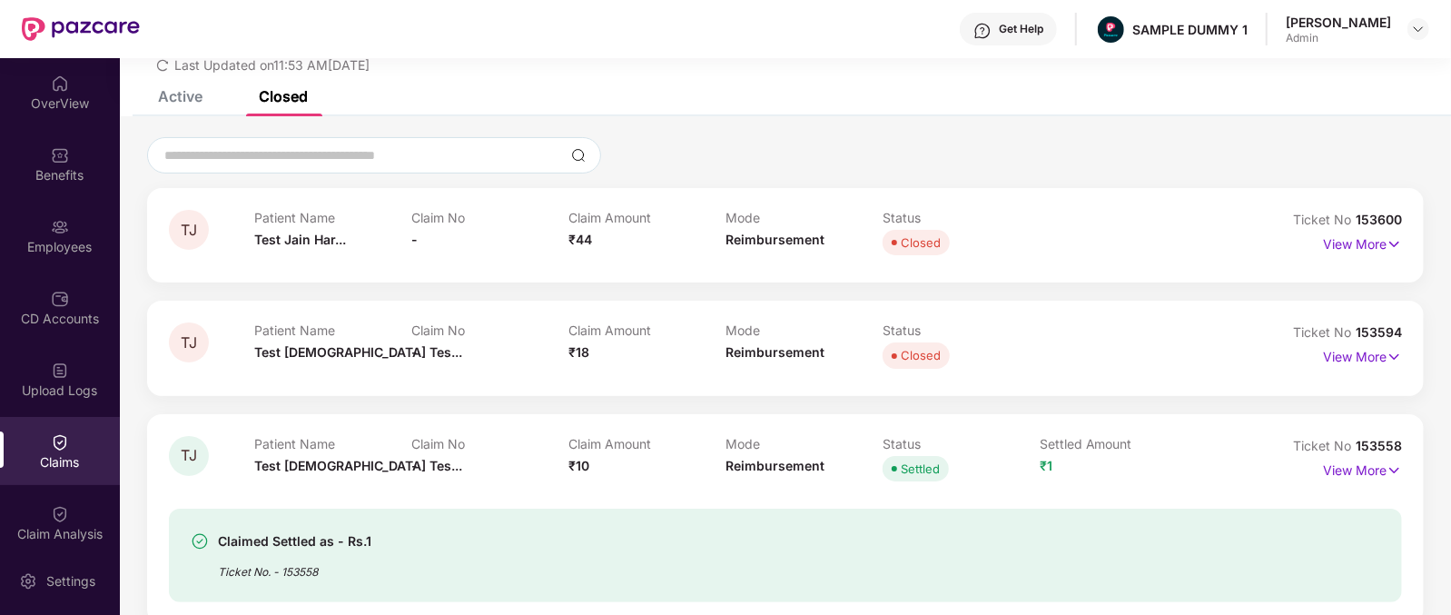
click at [569, 238] on span "₹44" at bounding box center [580, 239] width 24 height 15
click at [750, 242] on span "Reimbursement" at bounding box center [775, 239] width 99 height 15
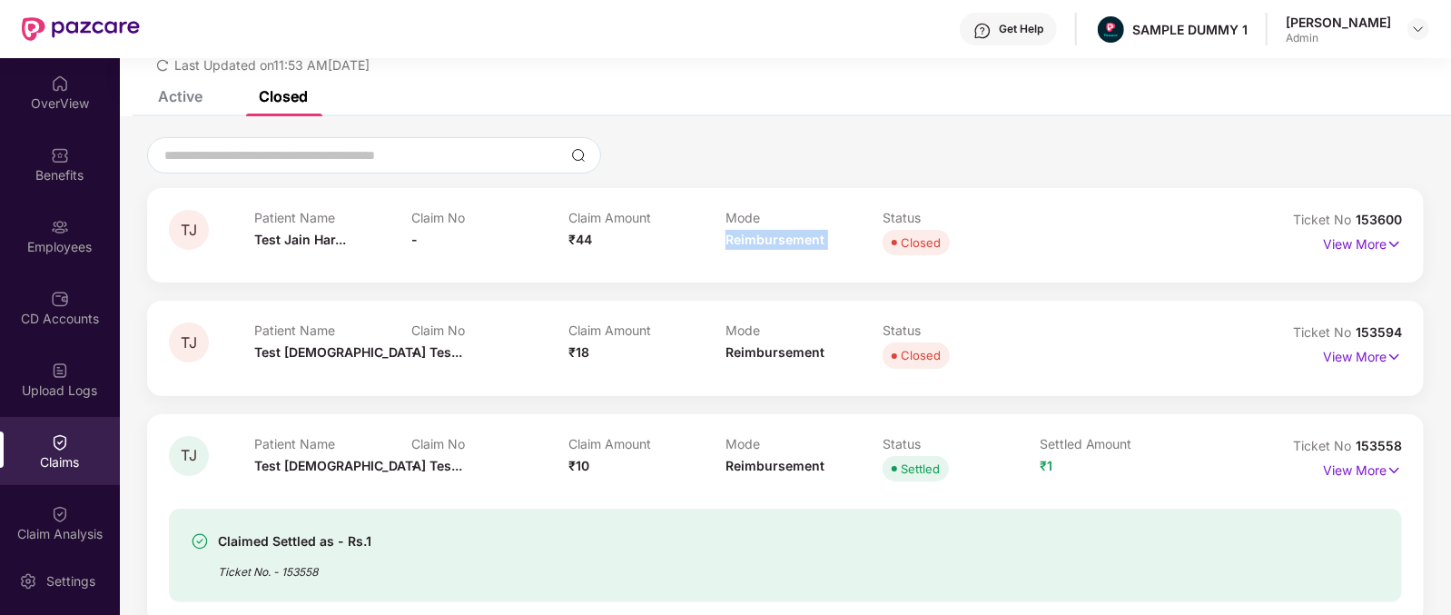
click at [750, 242] on span "Reimbursement" at bounding box center [775, 239] width 99 height 15
click at [1368, 242] on p "View More" at bounding box center [1362, 242] width 79 height 25
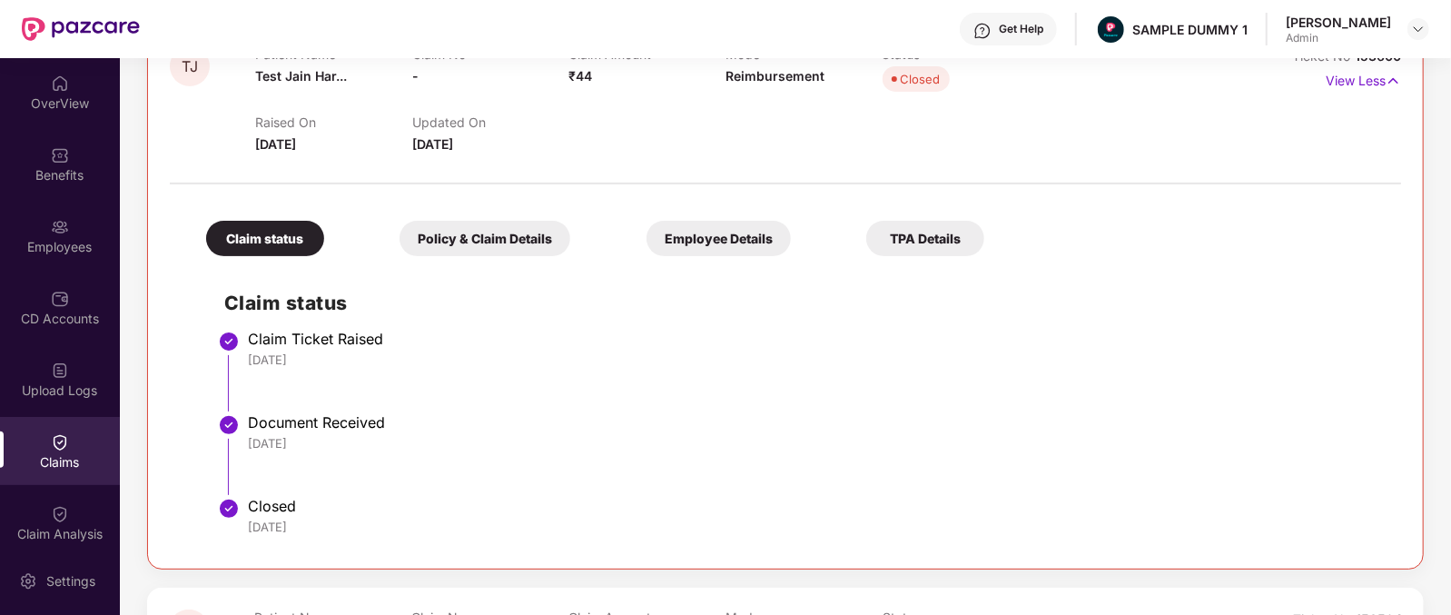
scroll to position [237, 0]
click at [468, 233] on div "Policy & Claim Details" at bounding box center [485, 237] width 171 height 35
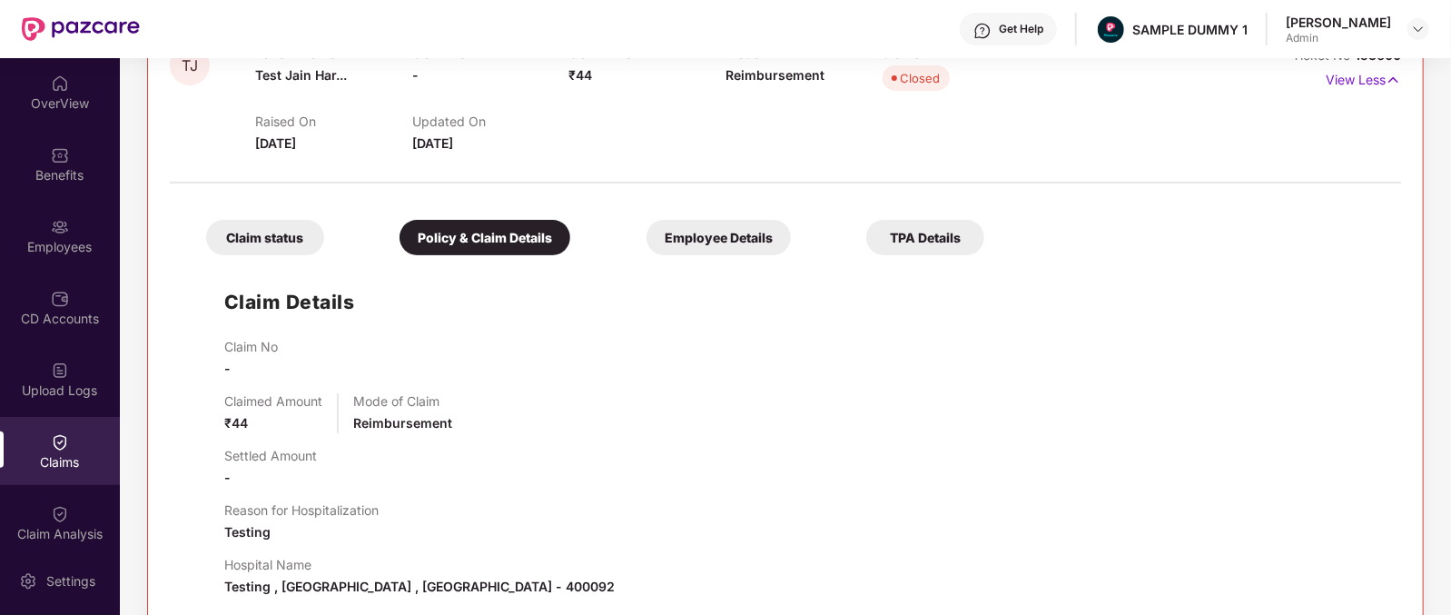
click at [647, 235] on div "Employee Details" at bounding box center [719, 237] width 144 height 35
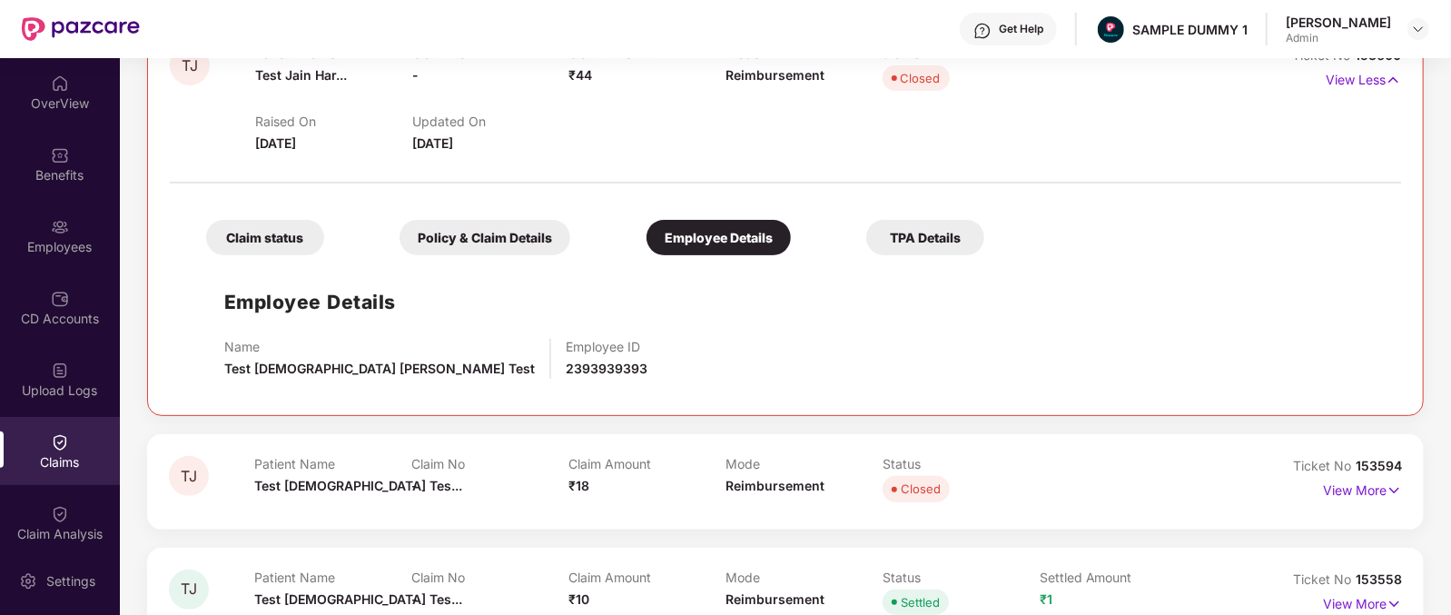
click at [866, 242] on div "TPA Details" at bounding box center [925, 237] width 118 height 35
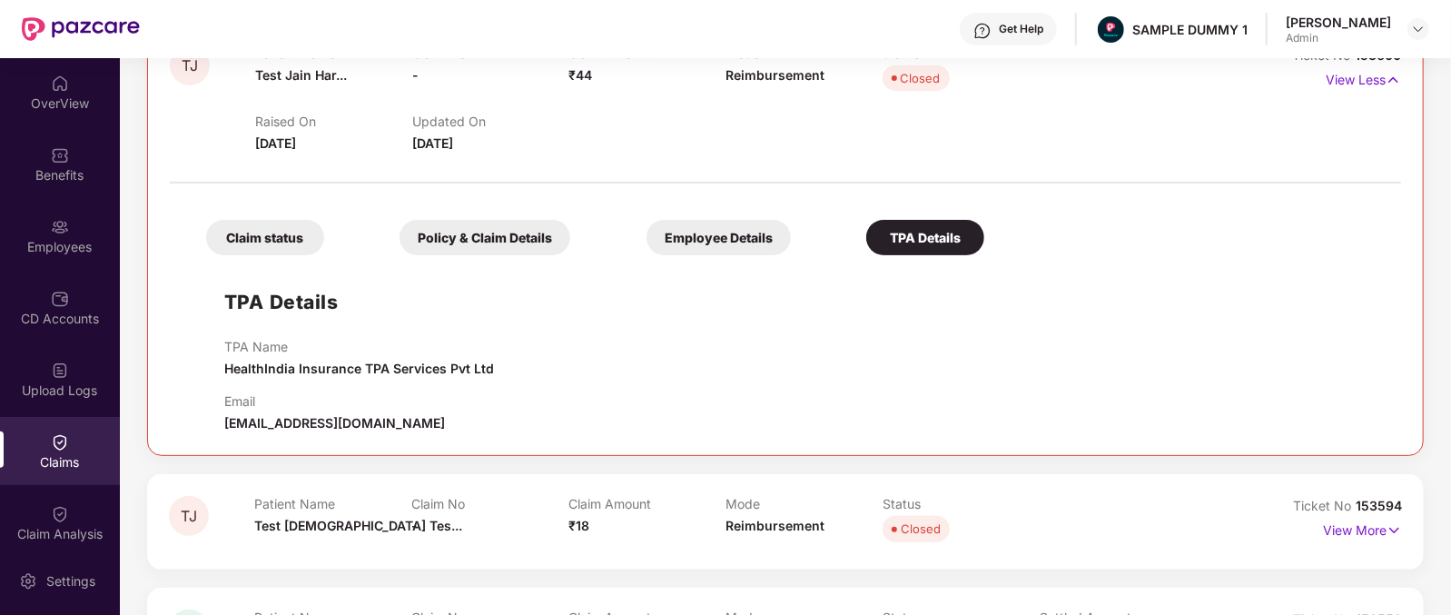
click at [240, 244] on div "Claim status" at bounding box center [265, 237] width 118 height 35
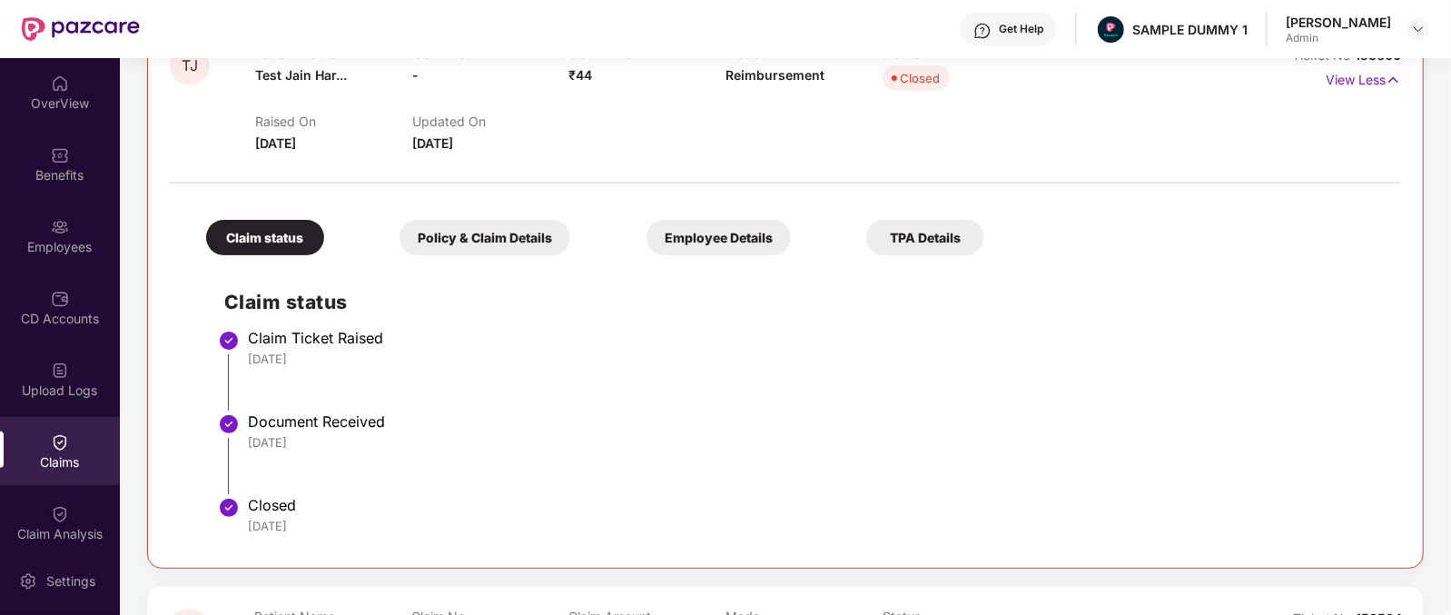
scroll to position [0, 0]
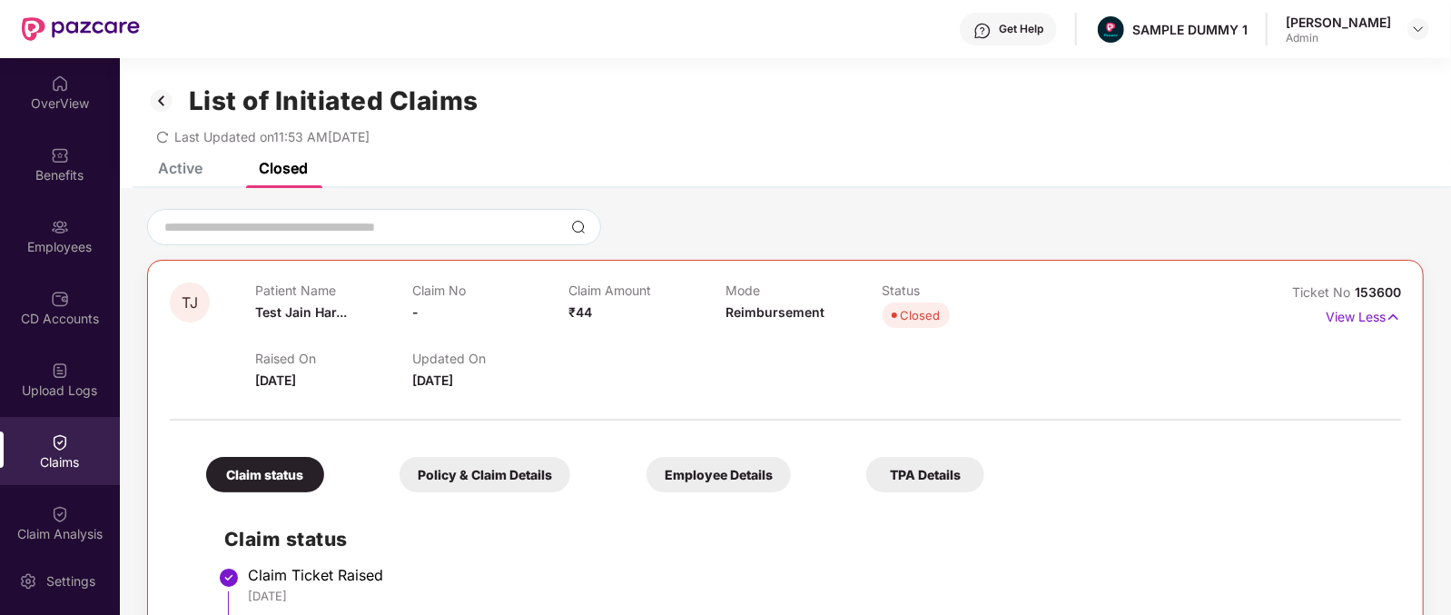
click at [1038, 32] on div "Get Help" at bounding box center [1021, 29] width 44 height 15
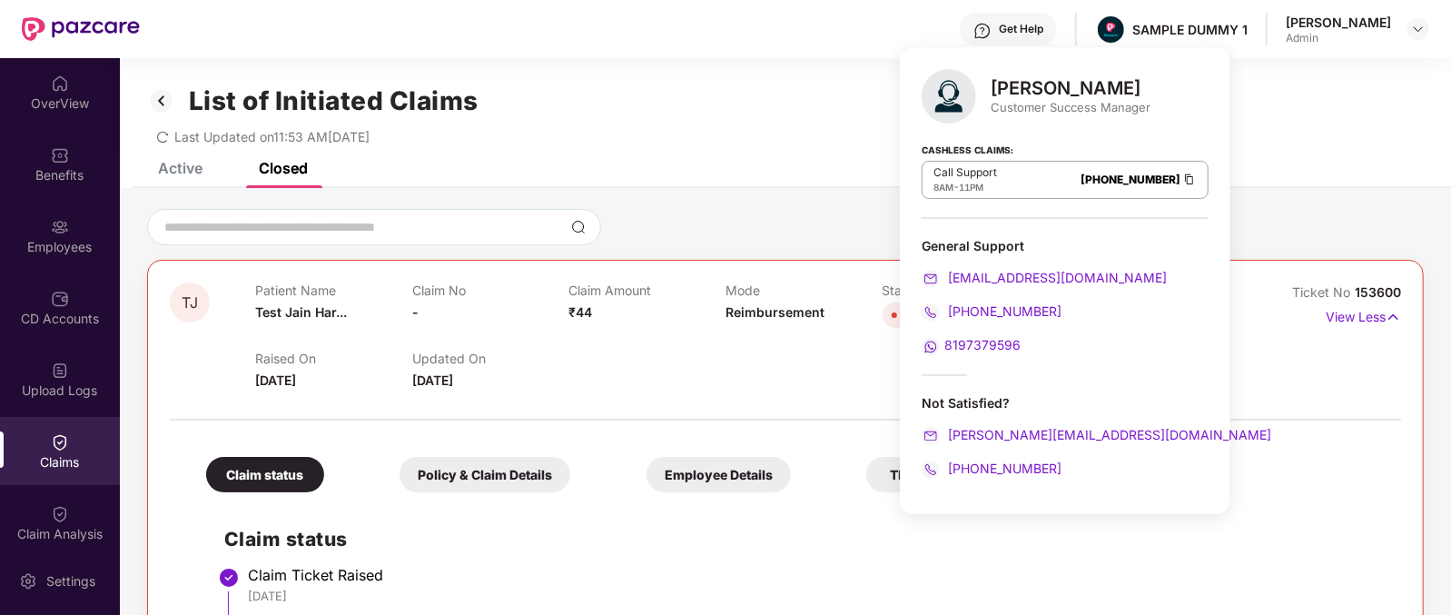
click at [1033, 84] on div "[PERSON_NAME]" at bounding box center [1071, 88] width 160 height 22
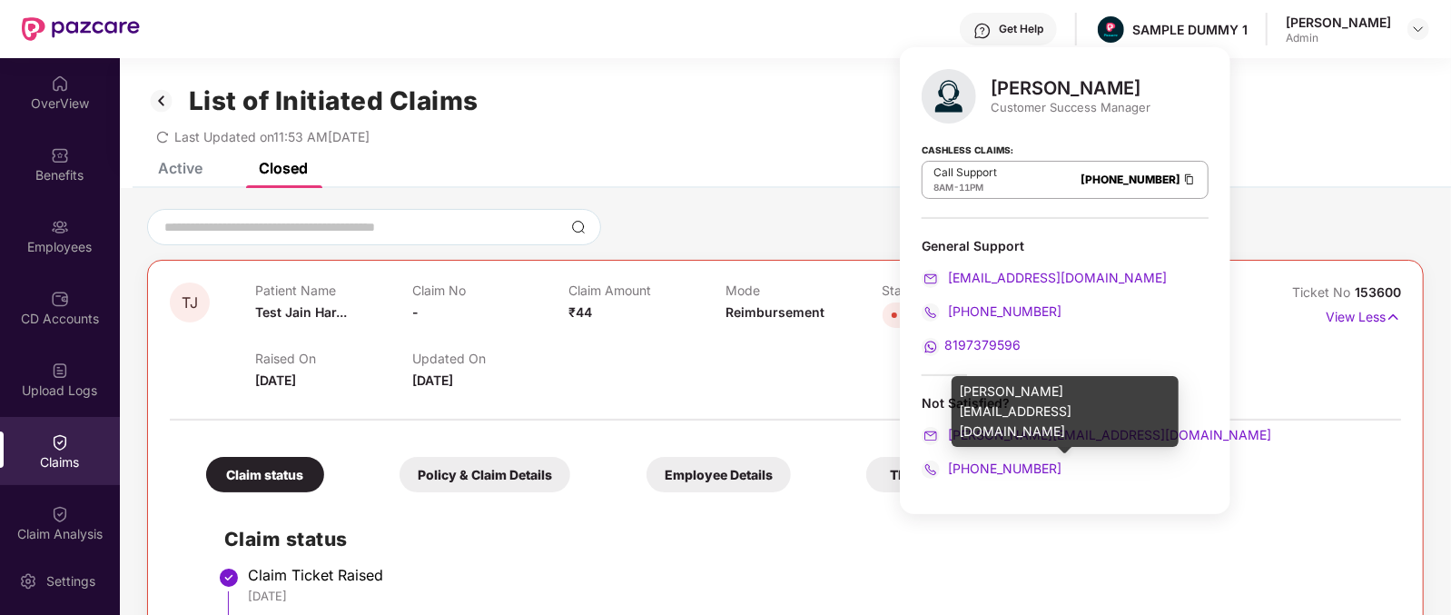
click at [1130, 435] on div "[PERSON_NAME][EMAIL_ADDRESS][DOMAIN_NAME]" at bounding box center [1065, 435] width 287 height 20
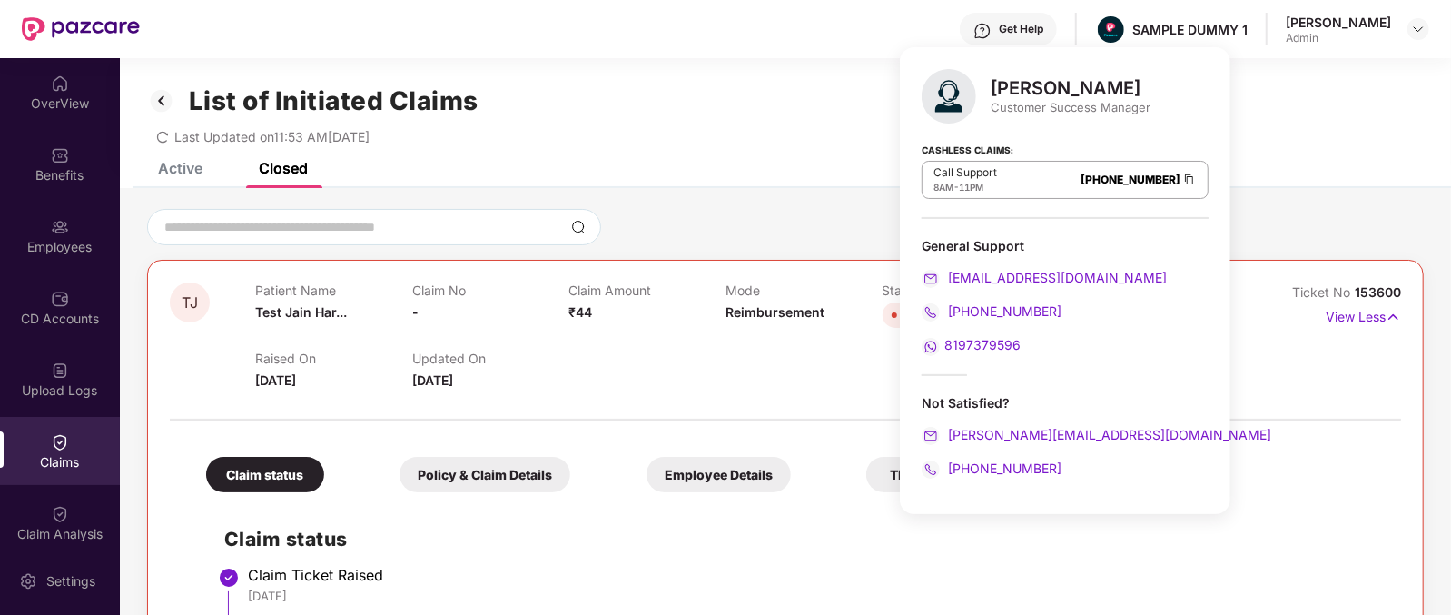
click at [1089, 466] on div "[PHONE_NUMBER]" at bounding box center [1065, 469] width 287 height 20
click at [790, 436] on div "Claim status Policy & Claim Details Employee Details TPA Details Claim status C…" at bounding box center [785, 606] width 1231 height 353
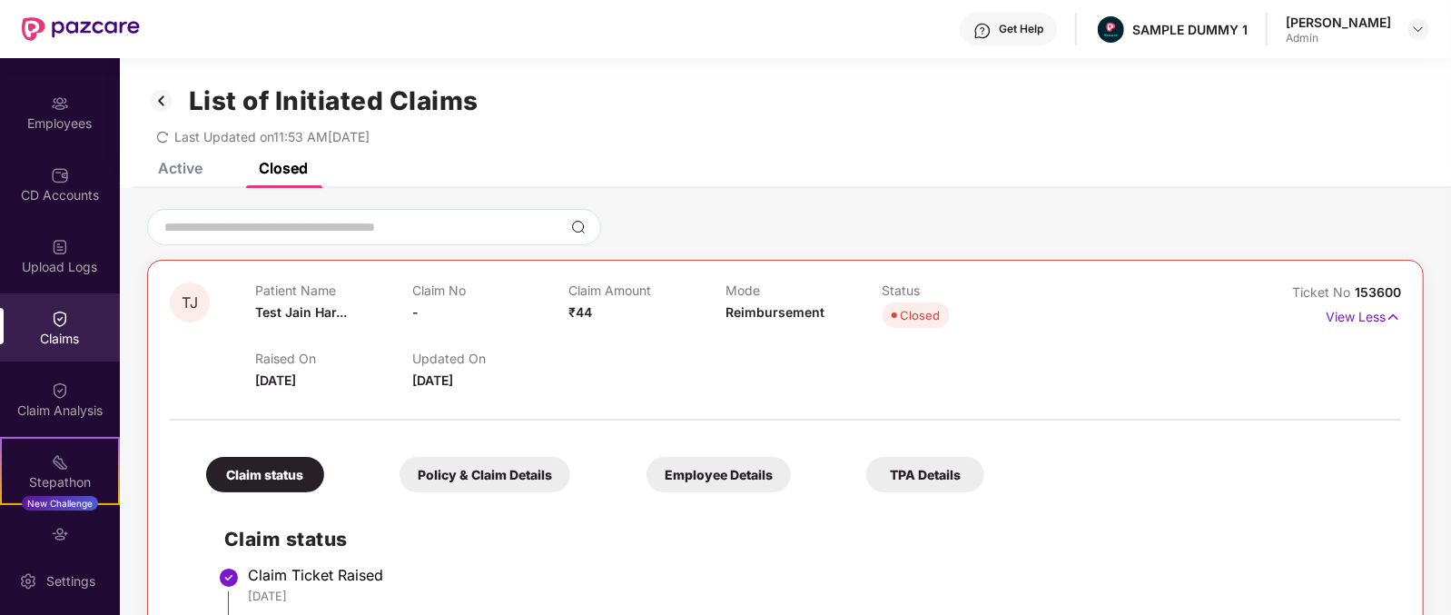
scroll to position [124, 0]
click at [41, 409] on div "Claim Analysis" at bounding box center [60, 409] width 120 height 18
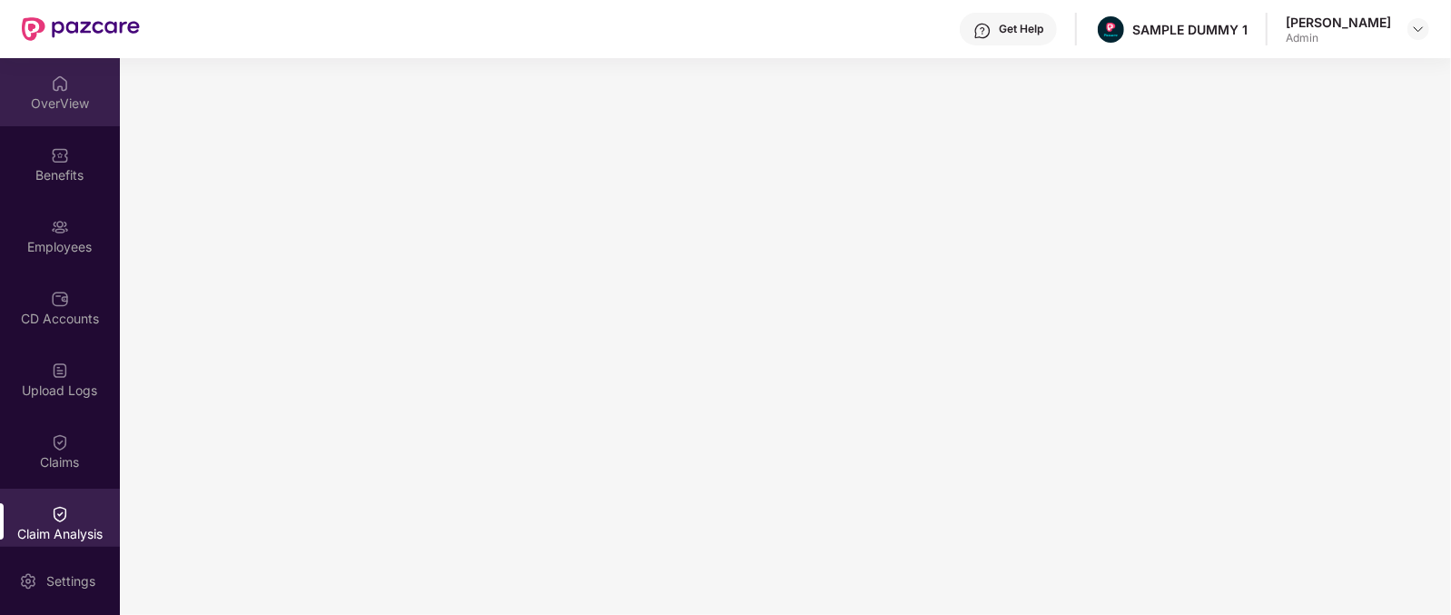
click at [44, 95] on div "OverView" at bounding box center [60, 103] width 120 height 18
